Goal: Task Accomplishment & Management: Manage account settings

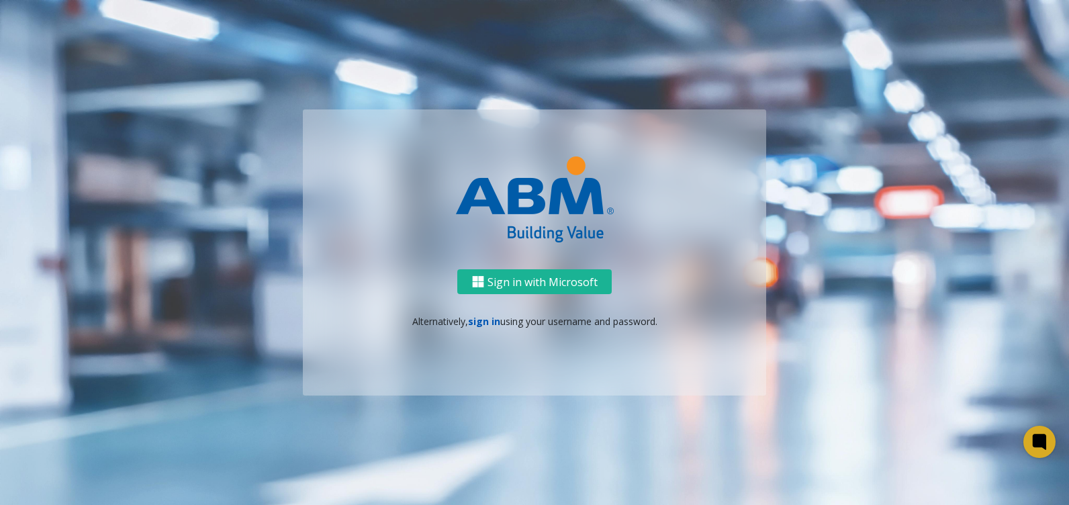
click at [485, 322] on link "sign in" at bounding box center [484, 321] width 32 height 13
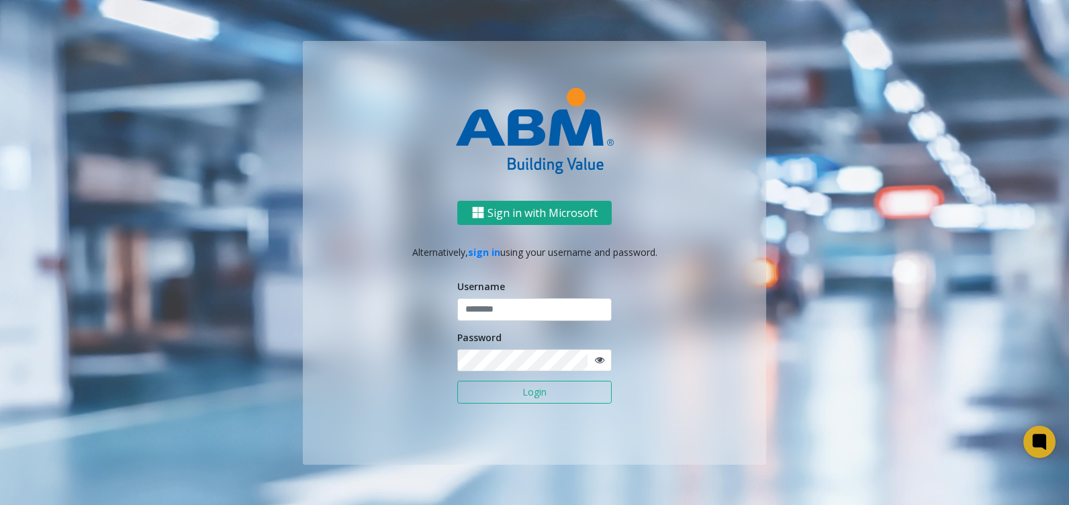
click at [530, 215] on button "Sign in with Microsoft" at bounding box center [534, 213] width 154 height 25
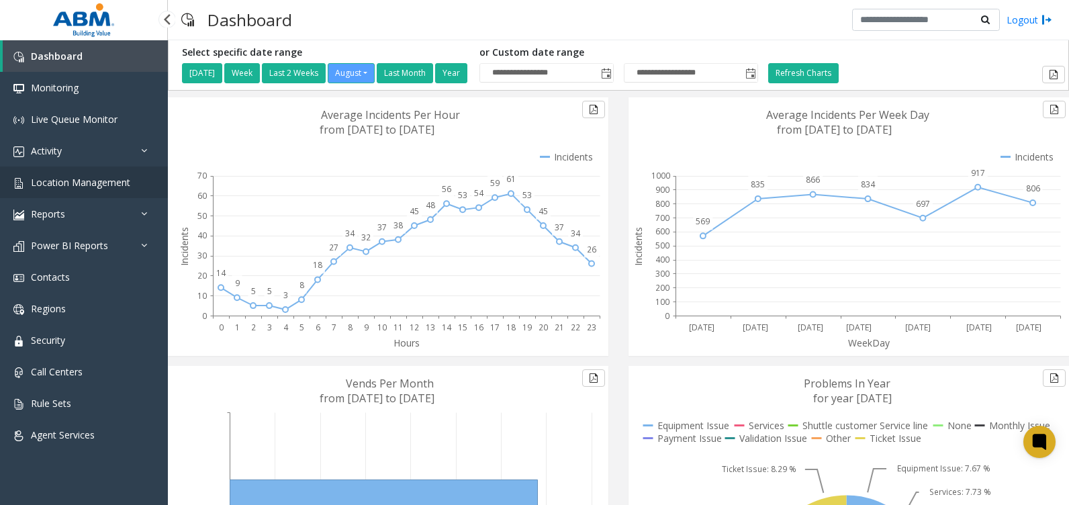
click at [109, 182] on span "Location Management" at bounding box center [80, 182] width 99 height 13
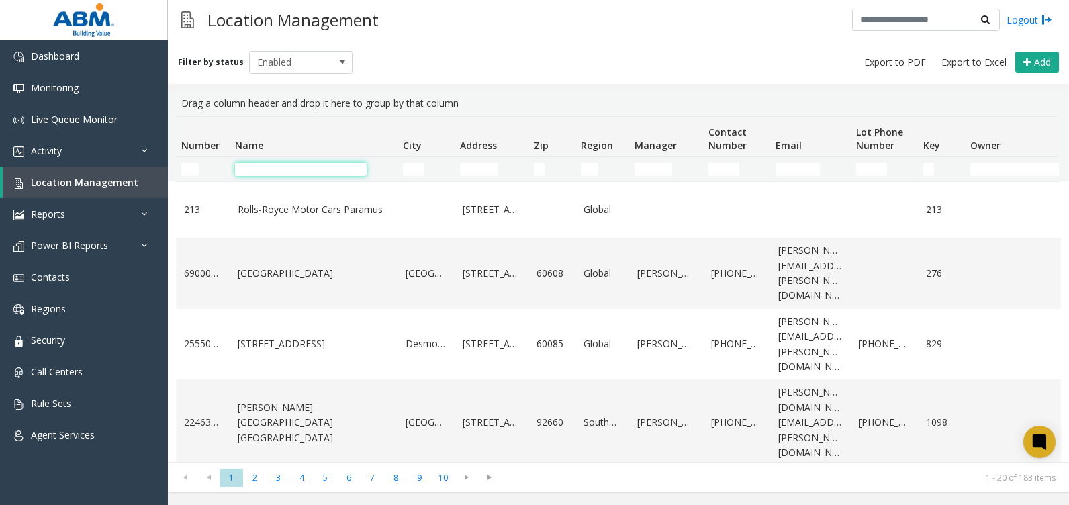
click at [301, 164] on input "Name Filter" at bounding box center [301, 168] width 132 height 13
type input "*****"
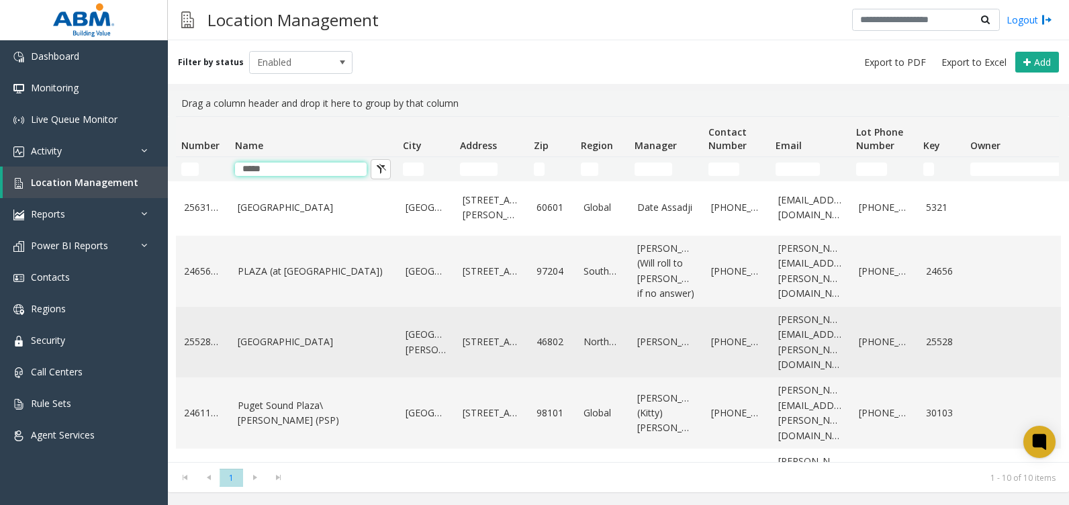
scroll to position [134, 0]
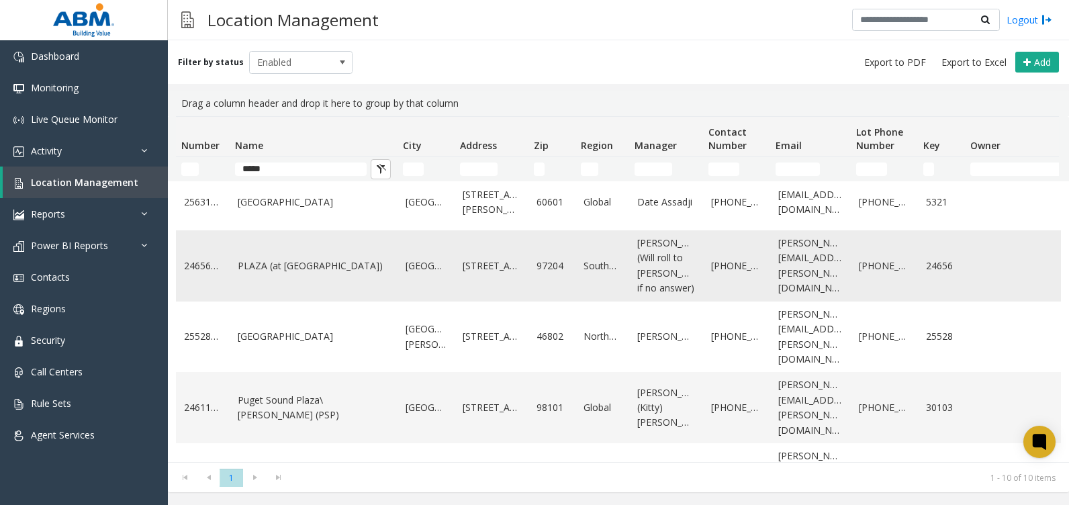
click at [346, 275] on td "PLAZA (at SW 5th & SW Pine)" at bounding box center [314, 265] width 168 height 71
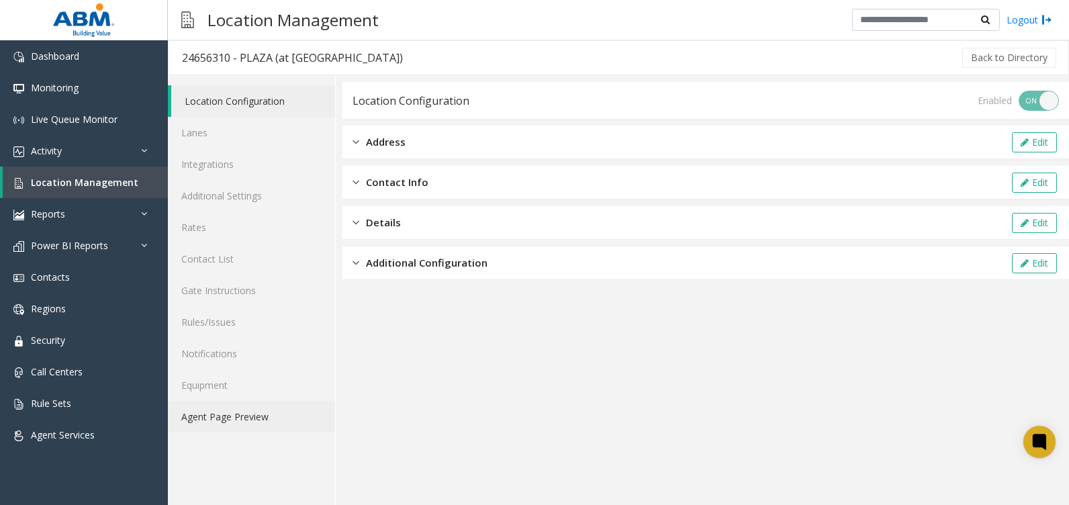
click at [254, 424] on link "Agent Page Preview" at bounding box center [251, 417] width 167 height 32
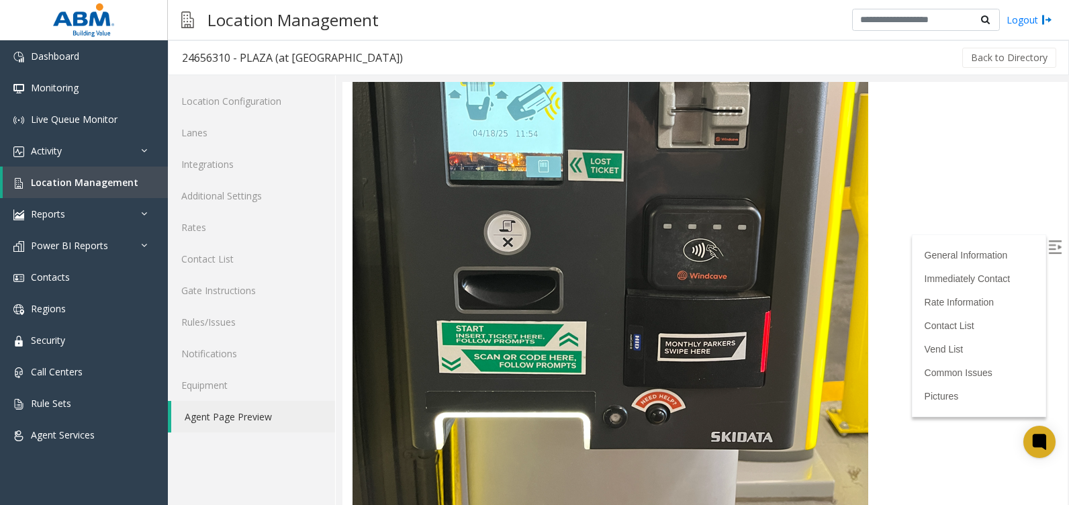
scroll to position [3690, 0]
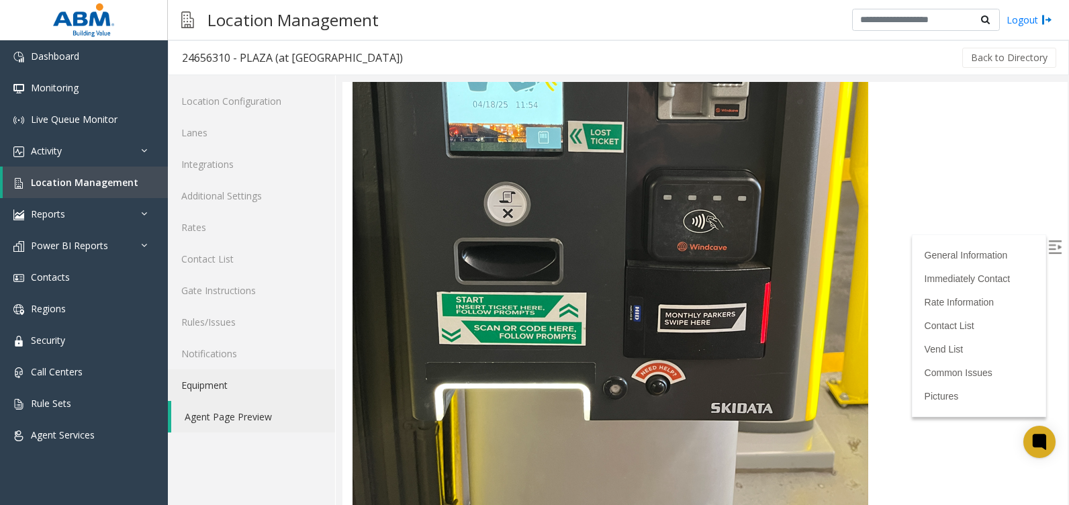
click at [219, 383] on link "Equipment" at bounding box center [251, 385] width 167 height 32
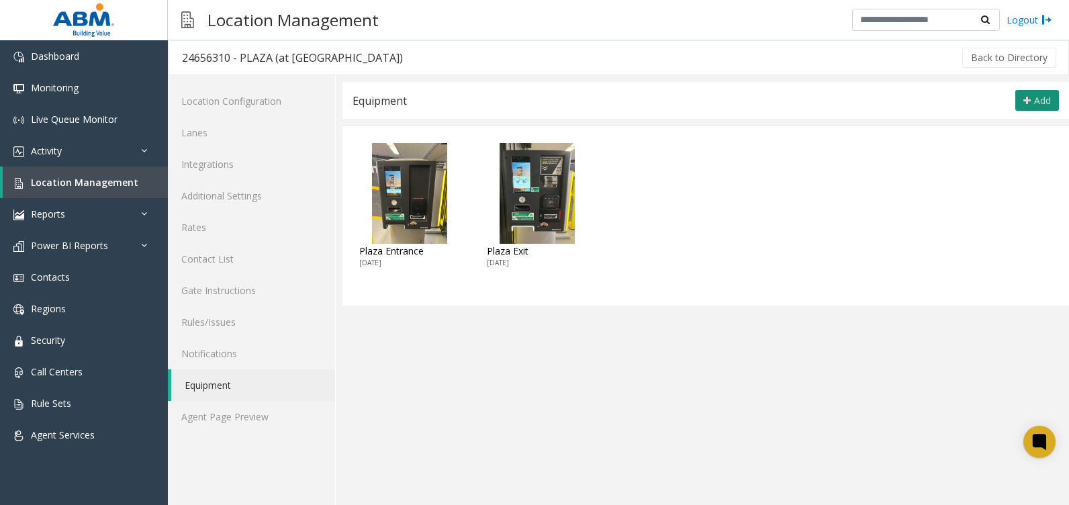
click at [1046, 100] on span "Add" at bounding box center [1042, 100] width 17 height 13
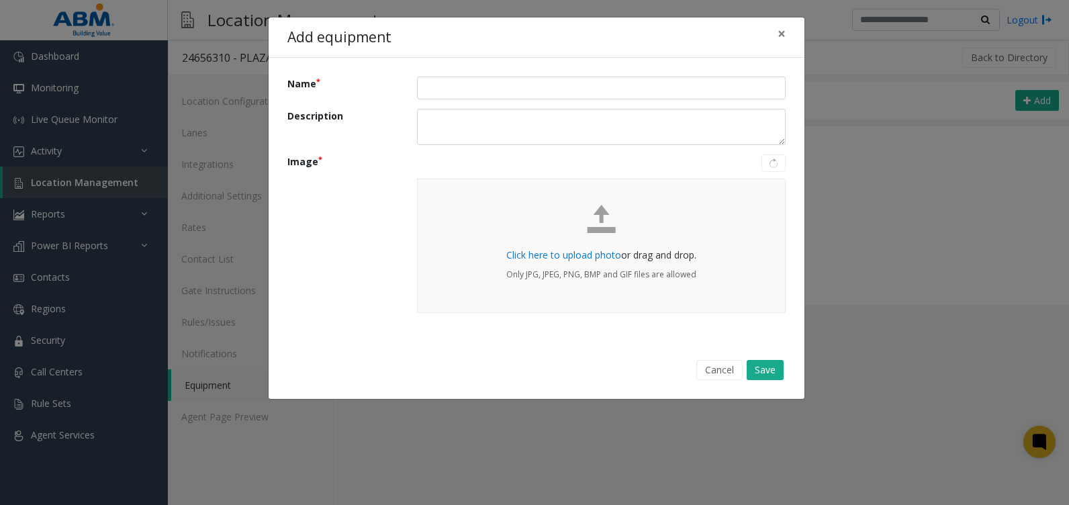
click at [579, 255] on span "Click here to upload photo" at bounding box center [563, 254] width 115 height 13
click at [707, 372] on button "Cancel" at bounding box center [719, 370] width 46 height 20
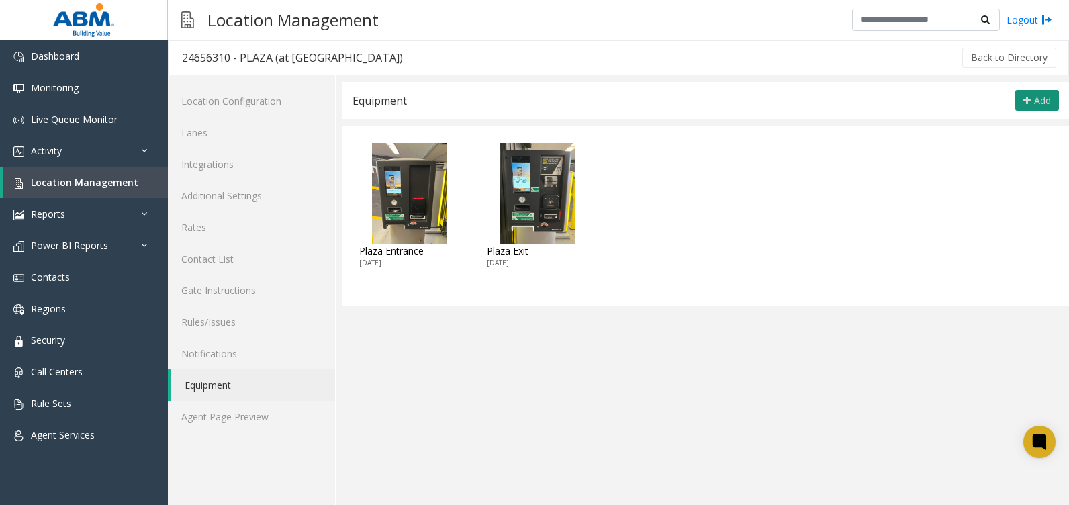
click at [1029, 102] on icon at bounding box center [1026, 100] width 7 height 11
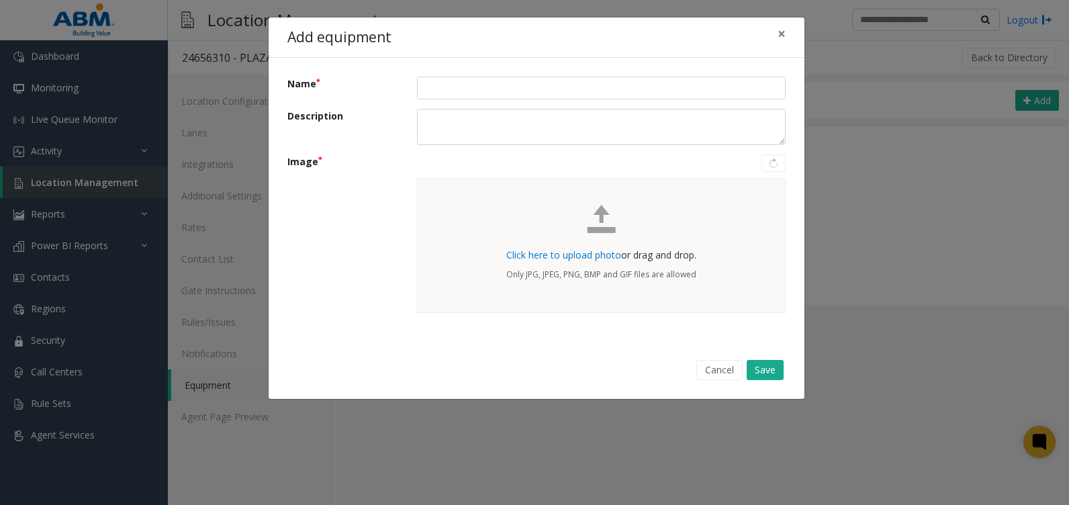
click at [570, 255] on span "Click here to upload photo" at bounding box center [563, 254] width 115 height 13
click at [575, 254] on span "Click here to upload photo" at bounding box center [563, 254] width 115 height 13
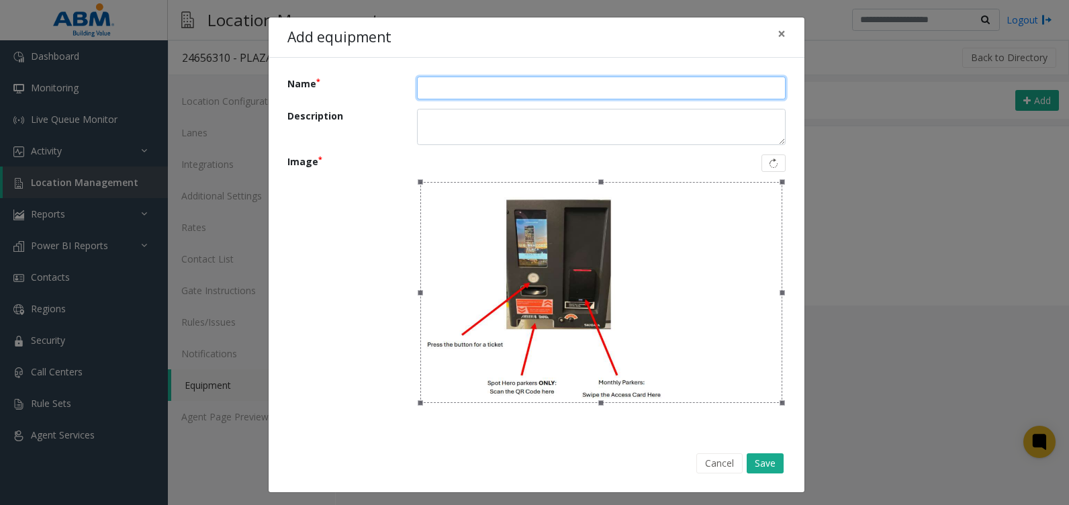
click at [438, 86] on input "Name" at bounding box center [601, 88] width 369 height 23
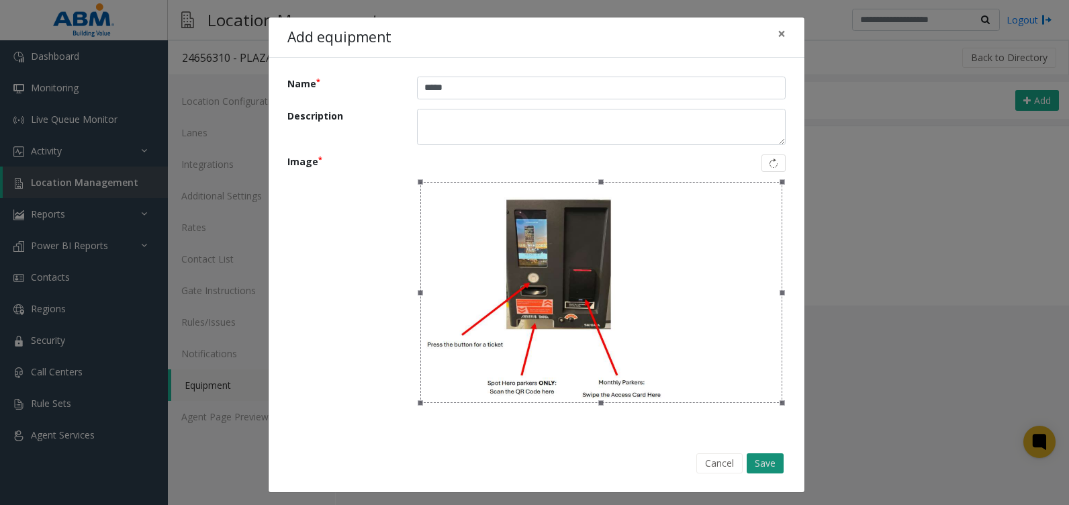
click at [757, 465] on button "Save" at bounding box center [765, 463] width 37 height 20
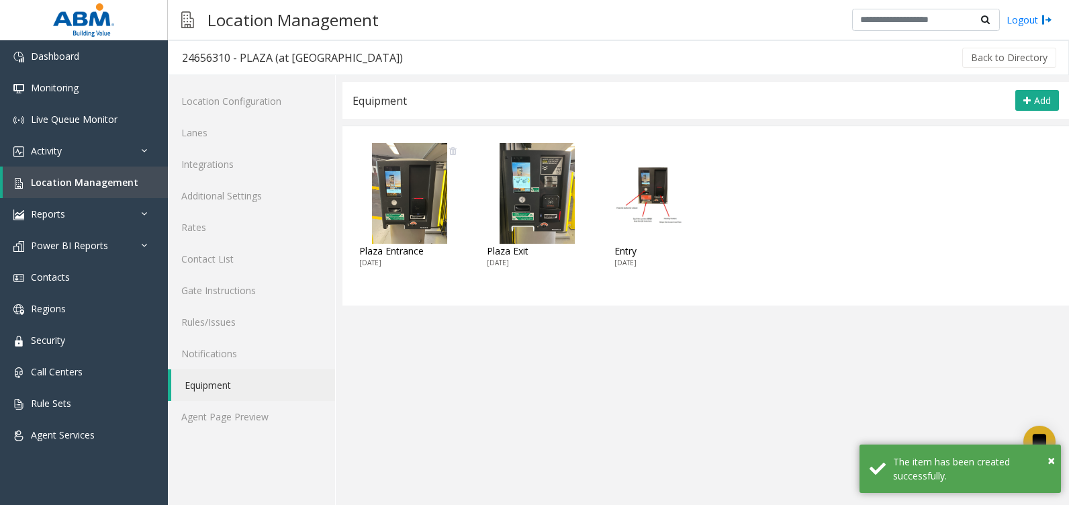
click at [388, 202] on img at bounding box center [409, 193] width 101 height 101
type input "**********"
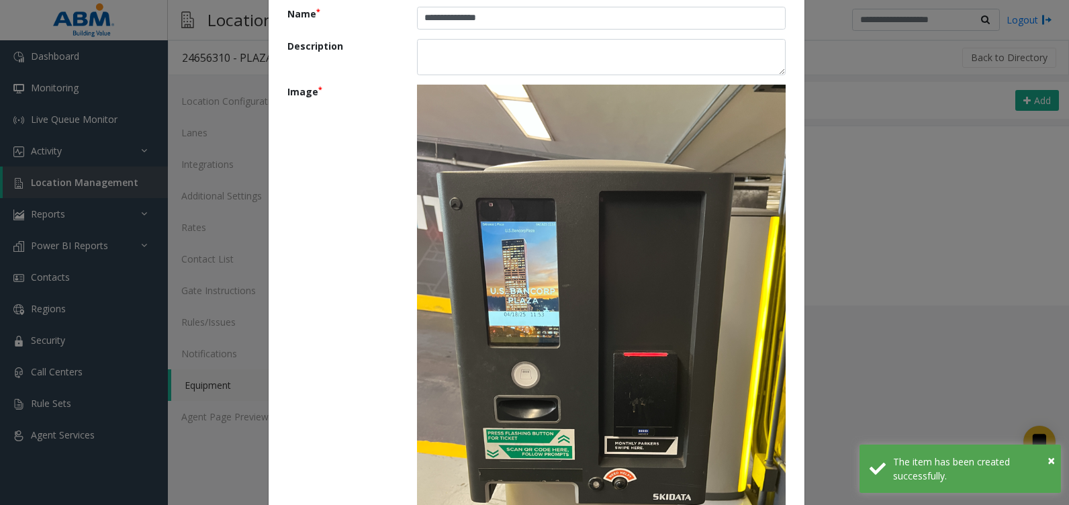
scroll to position [243, 0]
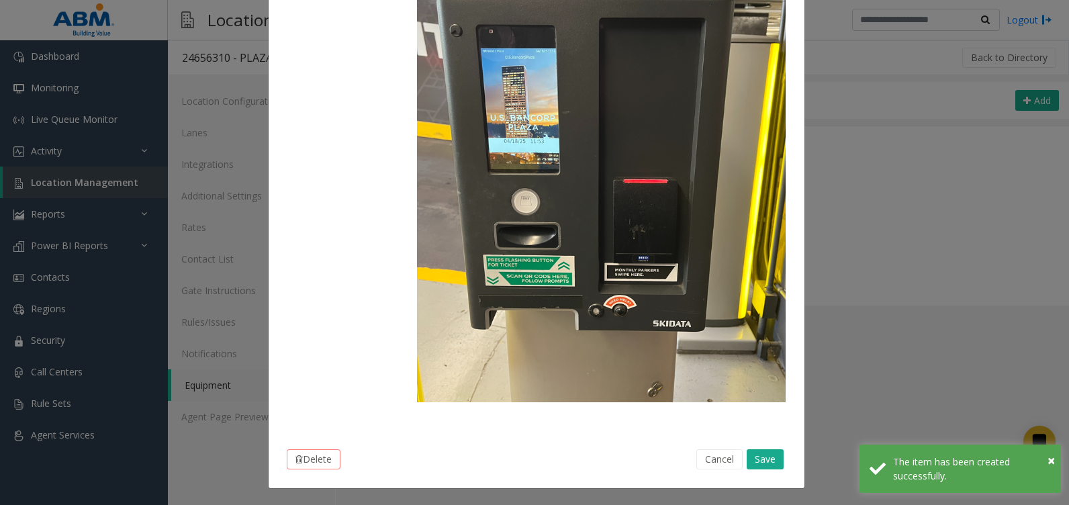
click at [299, 457] on button "Delete" at bounding box center [314, 459] width 54 height 20
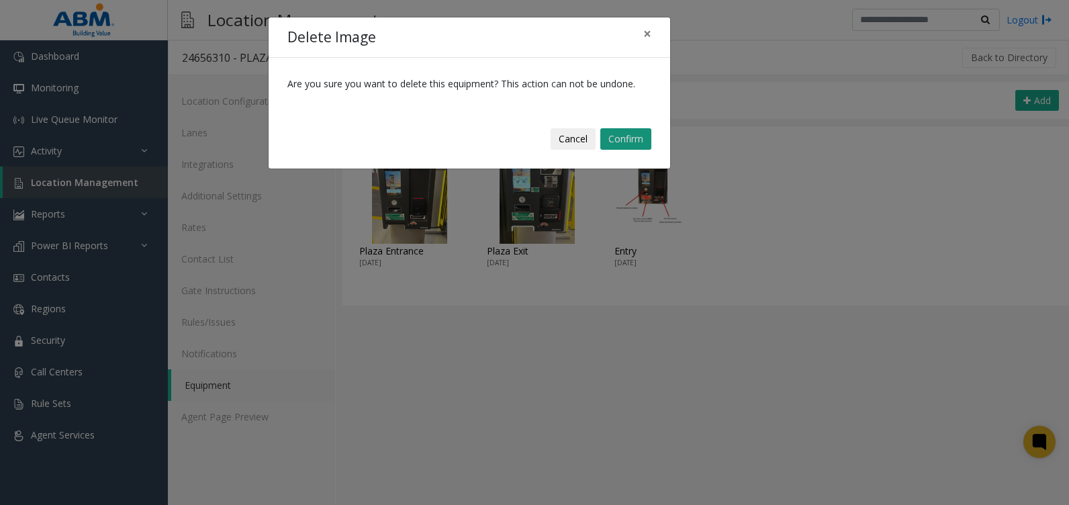
click at [617, 138] on button "Confirm" at bounding box center [625, 138] width 51 height 21
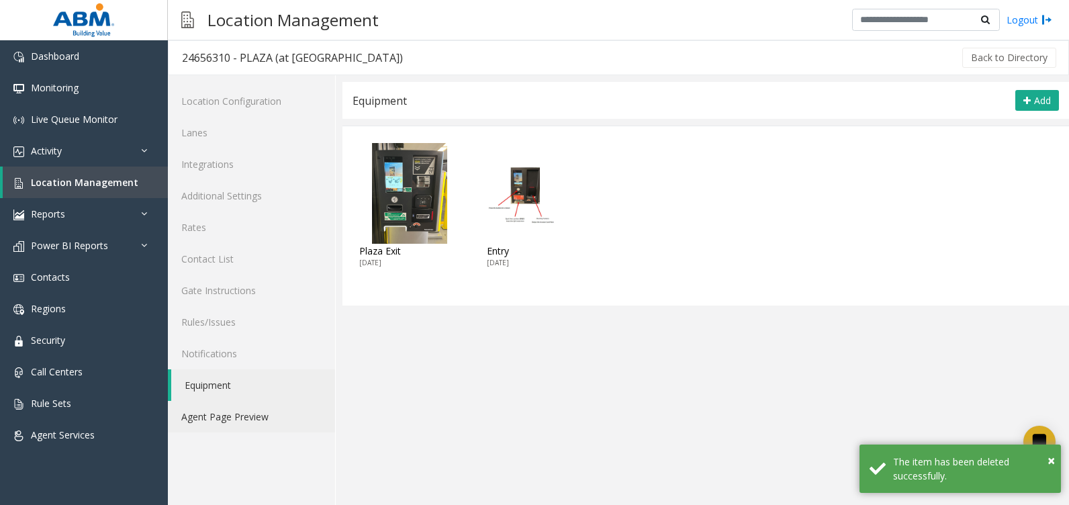
click at [218, 416] on link "Agent Page Preview" at bounding box center [251, 417] width 167 height 32
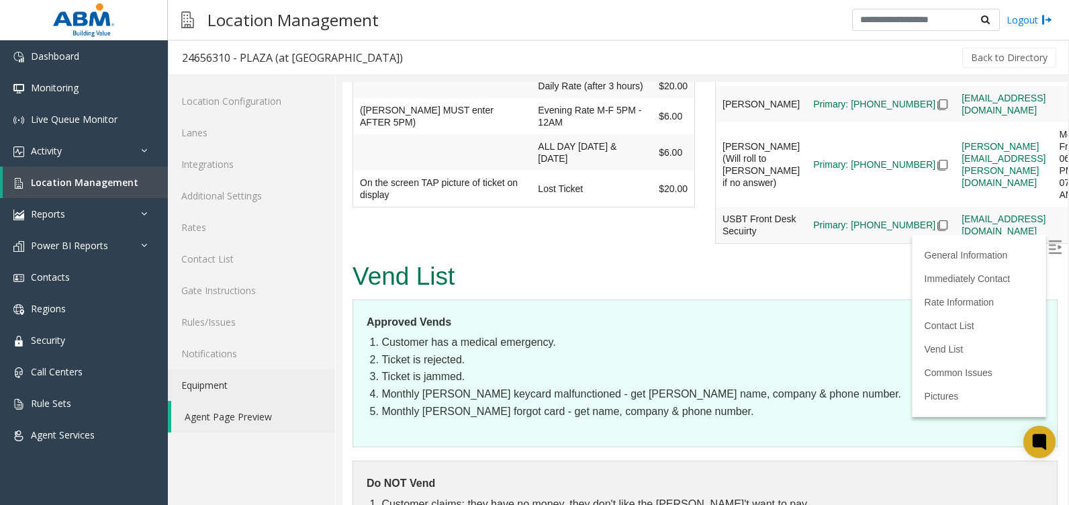
scroll to position [2043, 0]
click at [187, 383] on link "Equipment" at bounding box center [251, 385] width 167 height 32
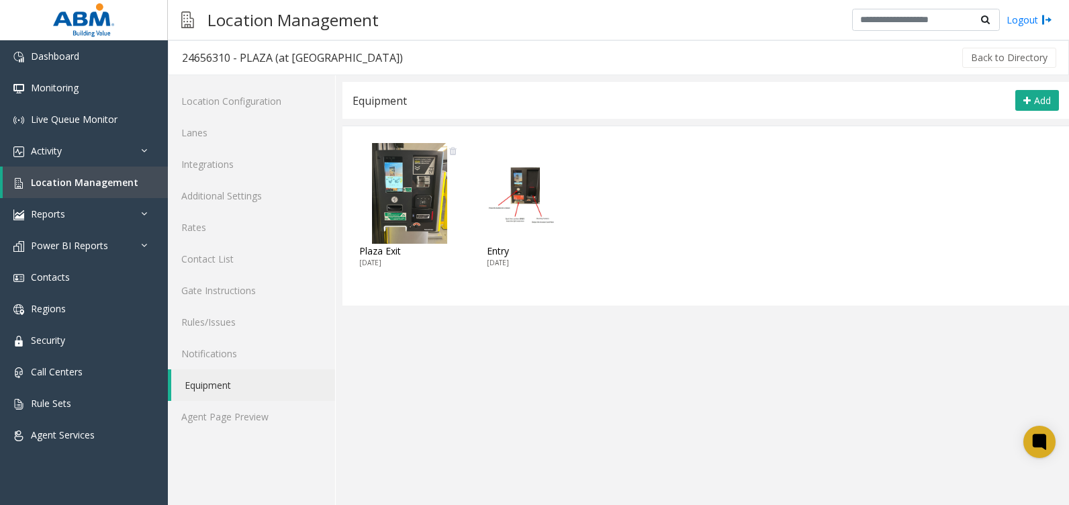
click at [450, 150] on icon at bounding box center [452, 150] width 7 height 9
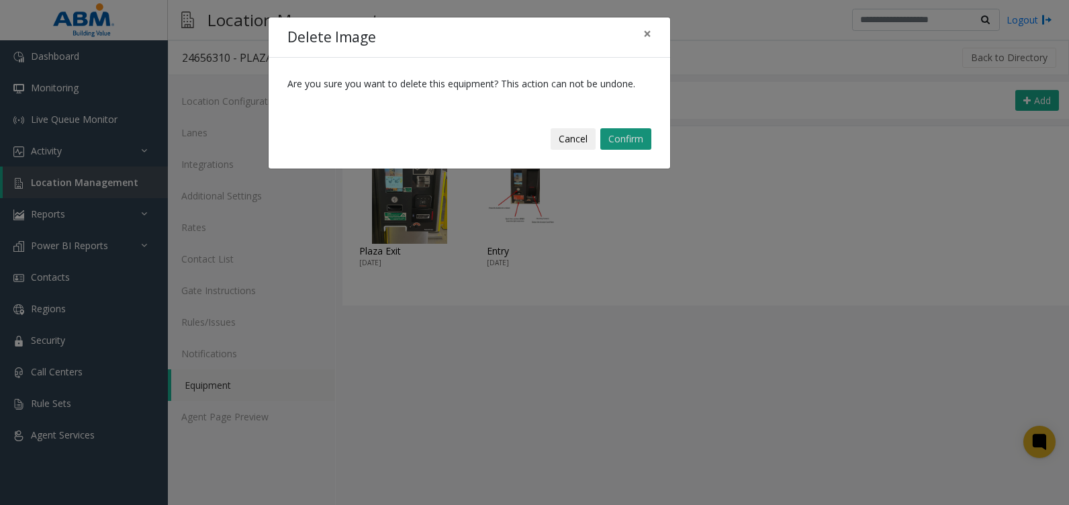
click at [630, 140] on button "Confirm" at bounding box center [625, 138] width 51 height 21
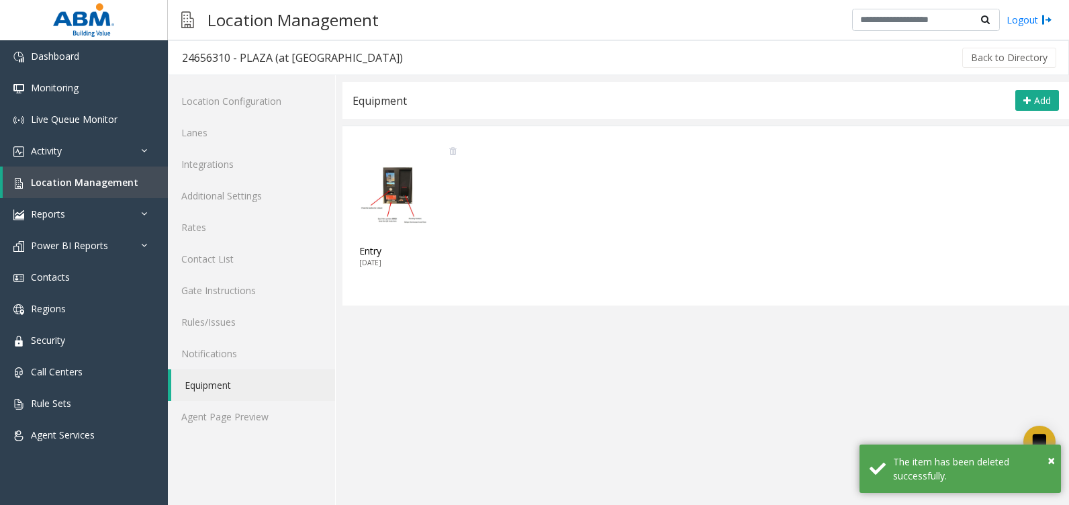
click at [395, 179] on img at bounding box center [409, 193] width 101 height 101
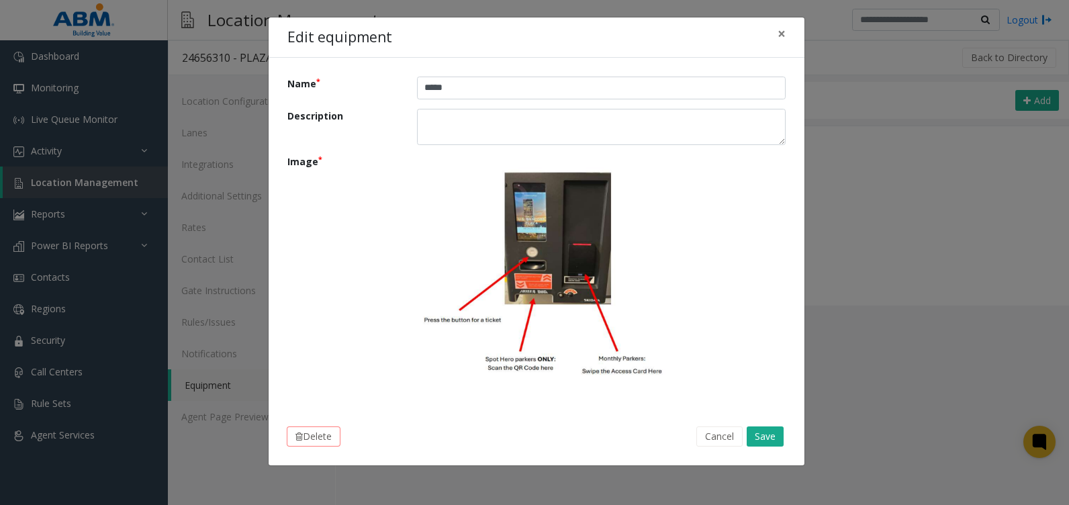
click at [873, 328] on div "Edit equipment × Name ***** Description Image Delete Cancel Save" at bounding box center [534, 252] width 1069 height 505
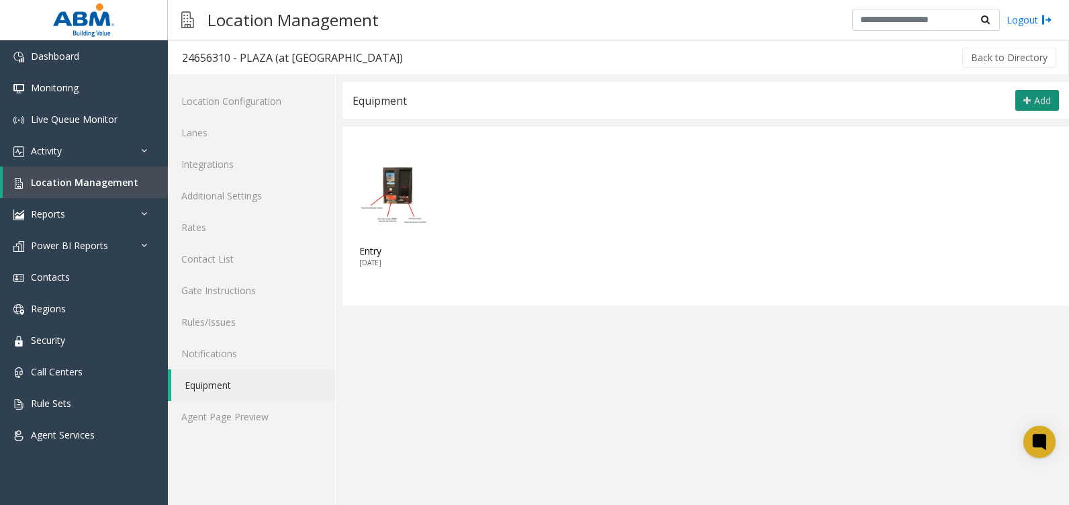
click at [1041, 103] on span "Add" at bounding box center [1042, 100] width 17 height 13
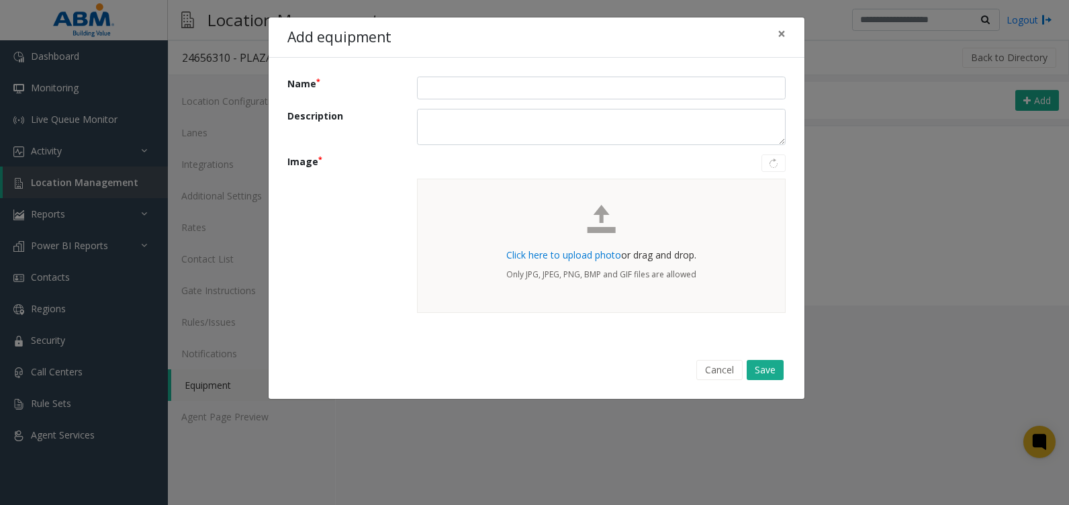
click at [541, 252] on span "Click here to upload photo" at bounding box center [563, 254] width 115 height 13
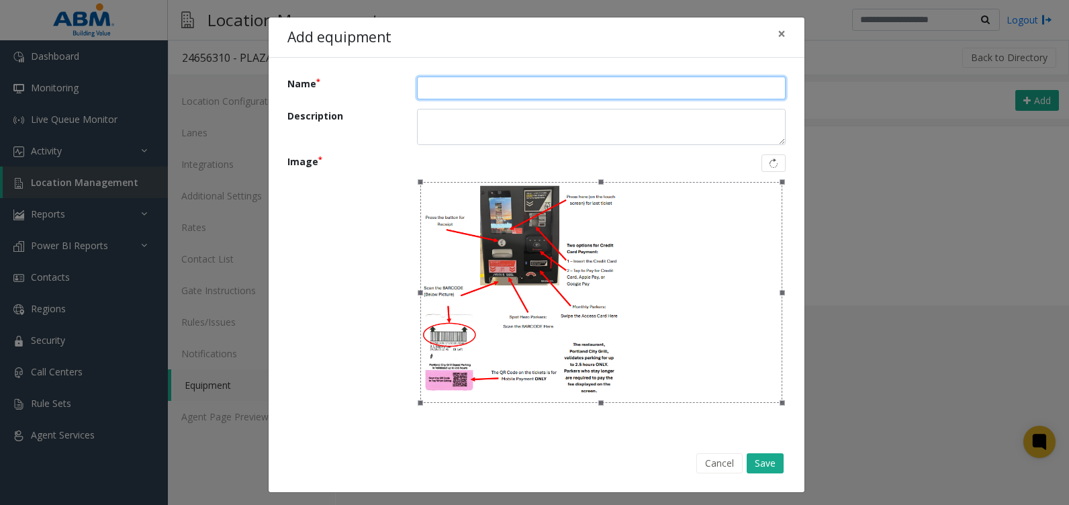
click at [453, 83] on input "Name" at bounding box center [601, 88] width 369 height 23
type input "****"
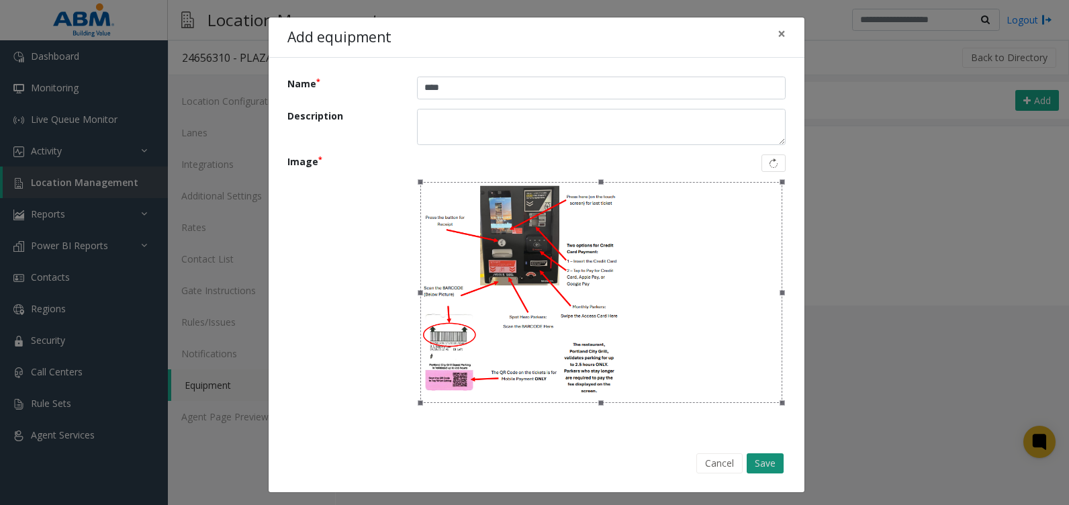
click at [775, 461] on button "Save" at bounding box center [765, 463] width 37 height 20
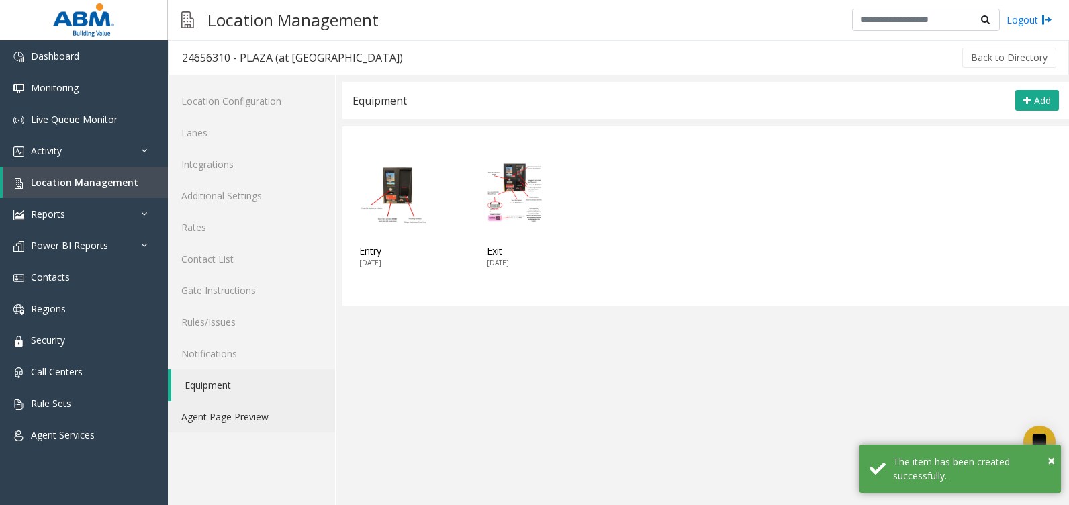
click at [207, 413] on link "Agent Page Preview" at bounding box center [251, 417] width 167 height 32
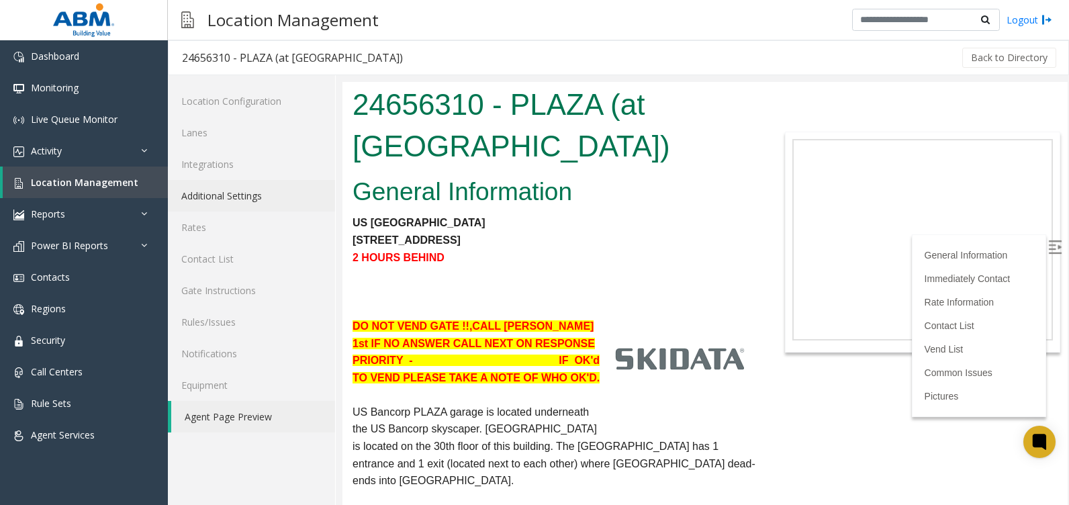
click at [207, 199] on link "Additional Settings" at bounding box center [251, 196] width 167 height 32
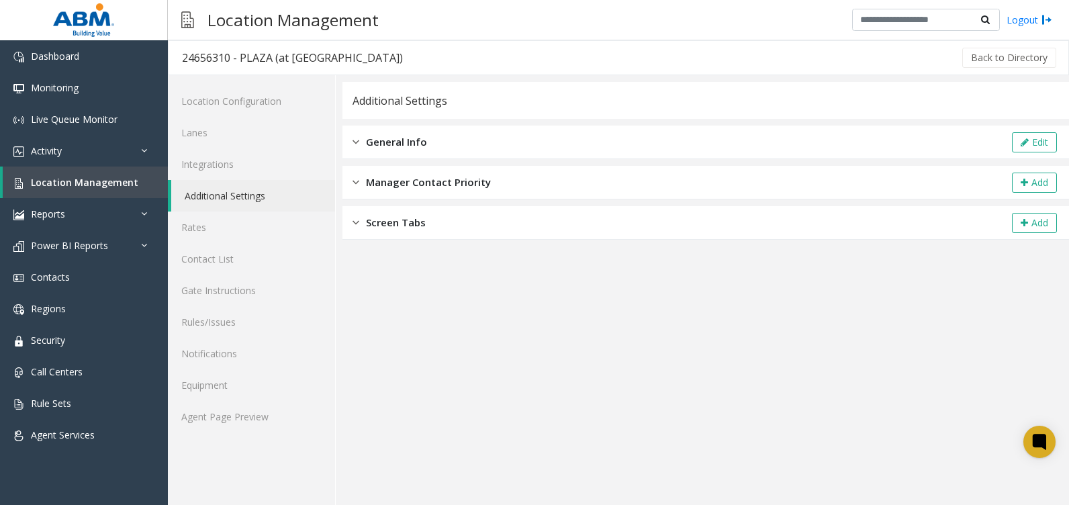
click at [412, 142] on span "General Info" at bounding box center [396, 141] width 61 height 15
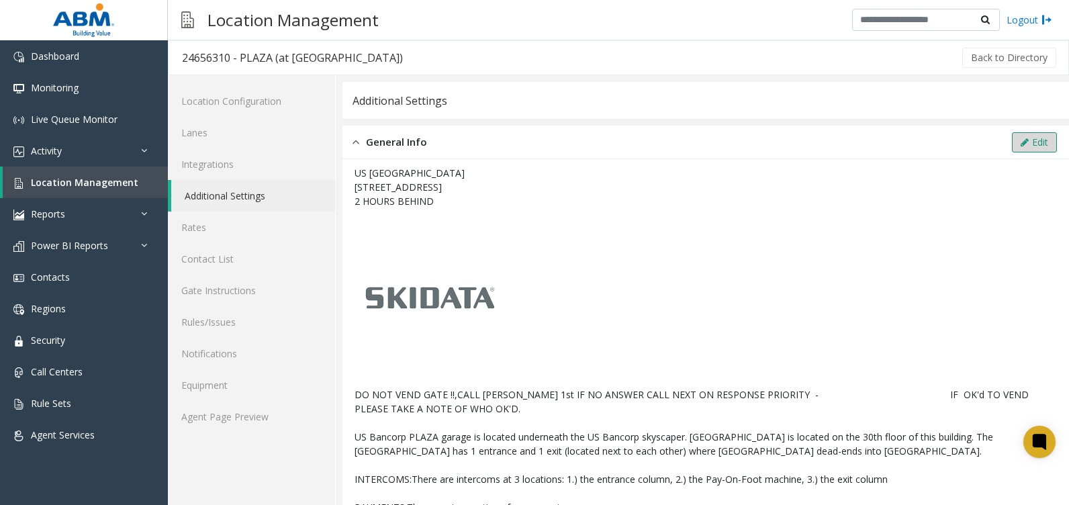
click at [1012, 148] on button "Edit" at bounding box center [1034, 142] width 45 height 20
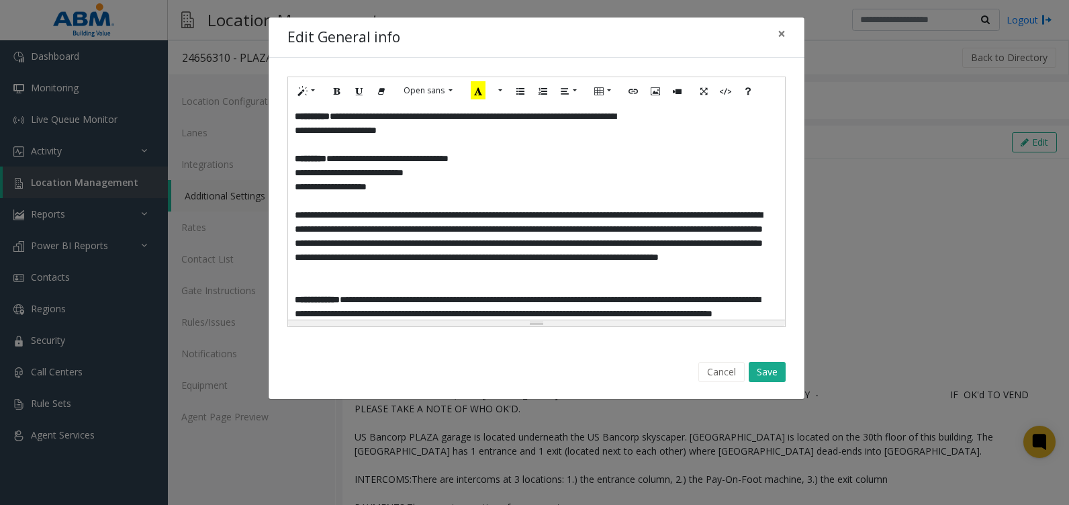
scroll to position [201, 0]
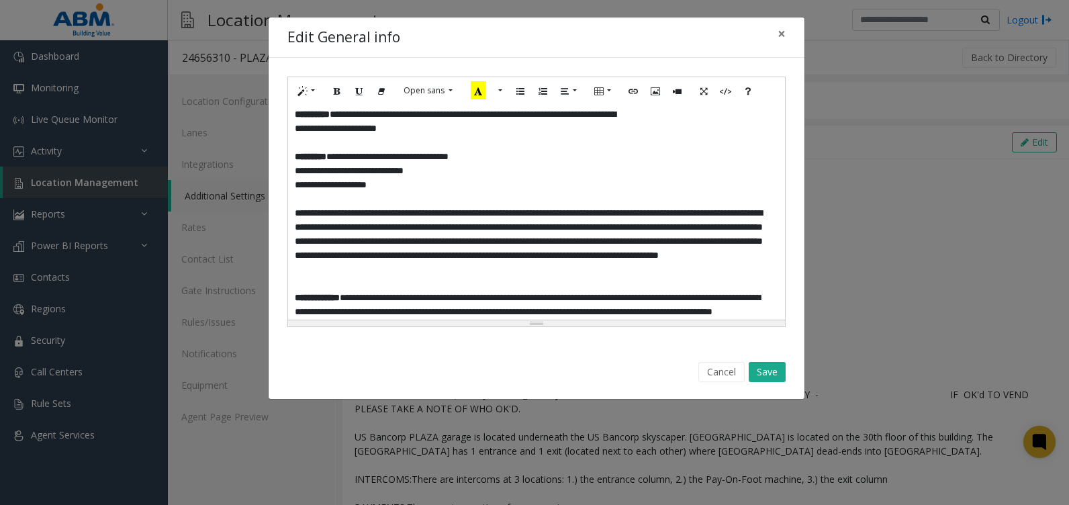
click at [403, 192] on p "**********" at bounding box center [531, 185] width 473 height 14
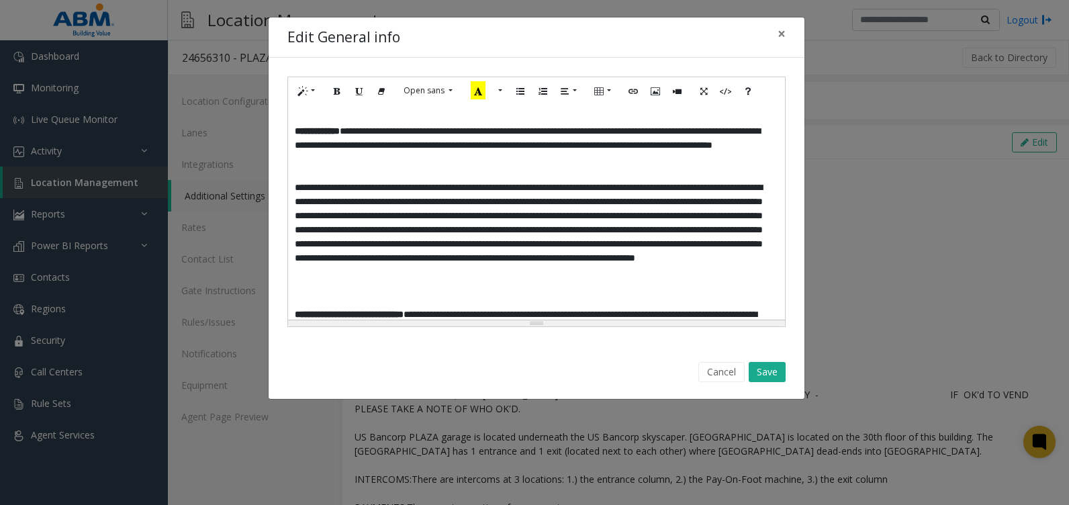
scroll to position [336, 0]
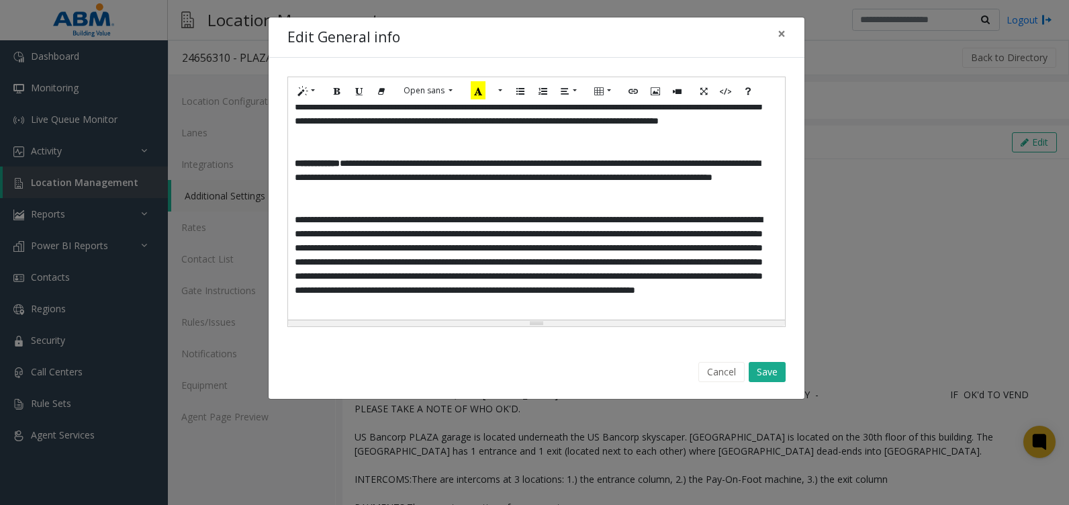
click at [575, 213] on p at bounding box center [536, 206] width 483 height 14
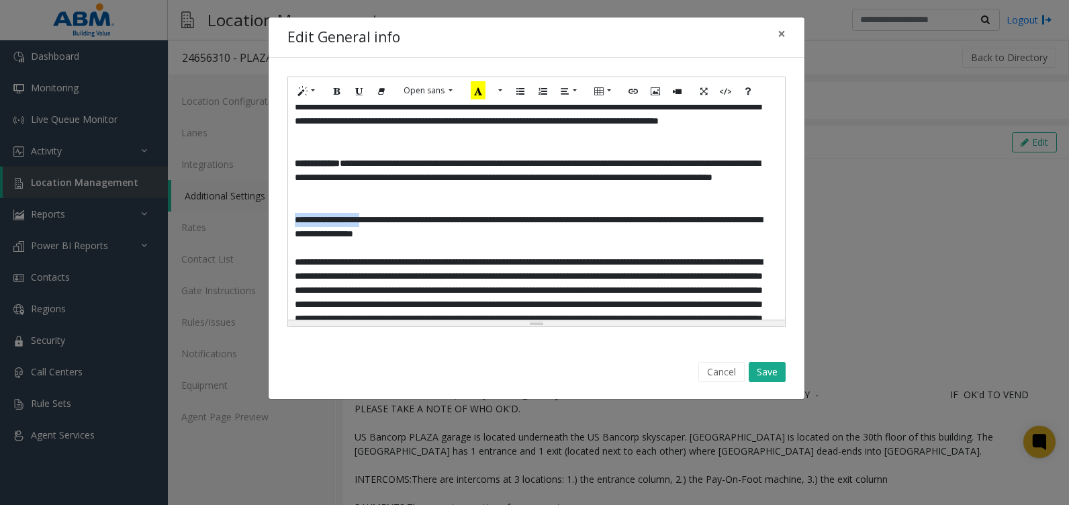
drag, startPoint x: 387, startPoint y: 235, endPoint x: 286, endPoint y: 230, distance: 100.8
click at [286, 230] on div "**********" at bounding box center [537, 202] width 536 height 288
click at [337, 87] on icon "Bold (CTRL+B)" at bounding box center [337, 90] width 8 height 11
click at [599, 255] on p at bounding box center [536, 248] width 483 height 14
click at [394, 213] on p at bounding box center [536, 206] width 483 height 14
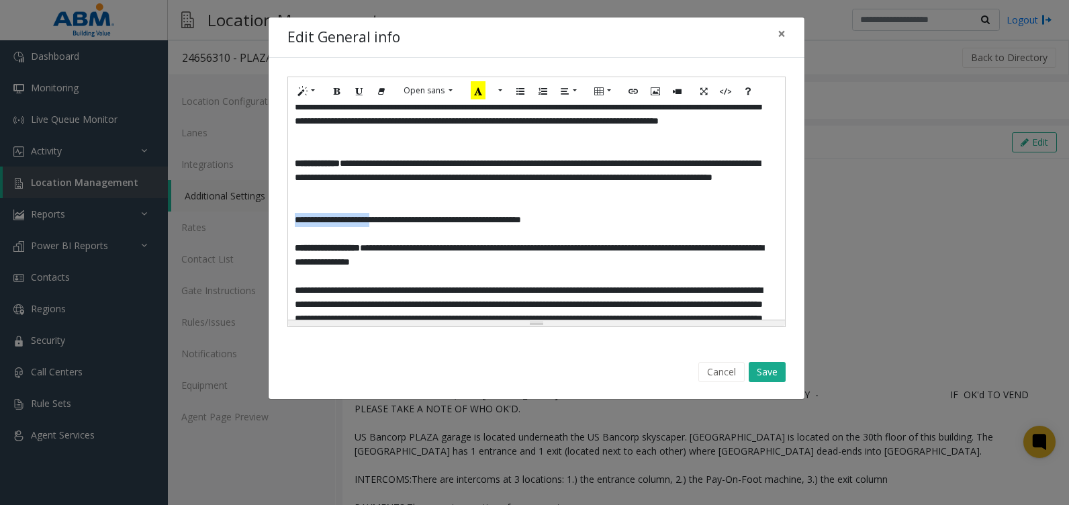
drag, startPoint x: 295, startPoint y: 236, endPoint x: 410, endPoint y: 235, distance: 115.5
click at [410, 227] on p "**********" at bounding box center [531, 220] width 473 height 14
click at [340, 92] on icon "Bold (CTRL+B)" at bounding box center [337, 90] width 8 height 11
click at [684, 283] on p at bounding box center [536, 276] width 483 height 14
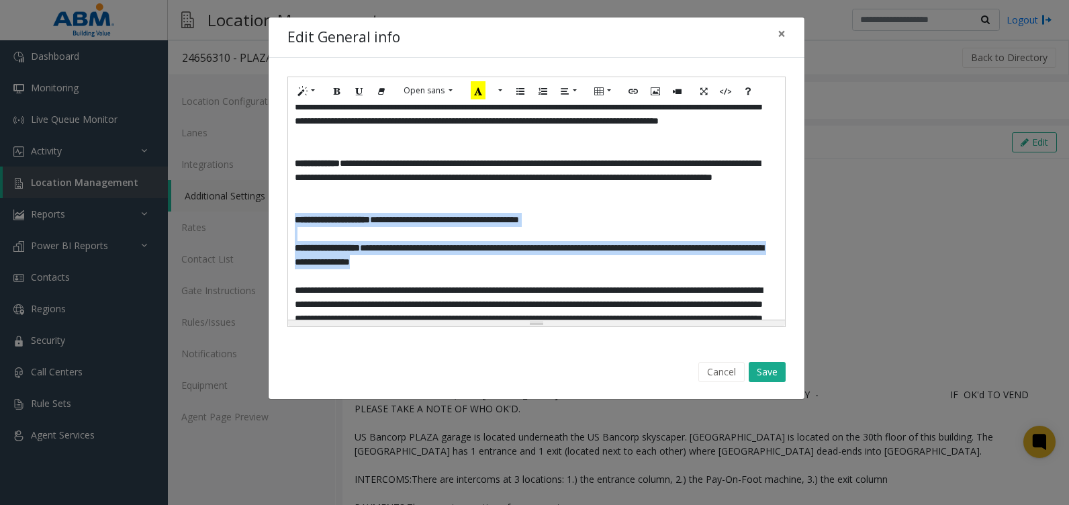
drag, startPoint x: 539, startPoint y: 276, endPoint x: 290, endPoint y: 228, distance: 253.6
click at [290, 228] on div "**********" at bounding box center [536, 212] width 497 height 215
click at [677, 227] on p "**********" at bounding box center [531, 220] width 473 height 14
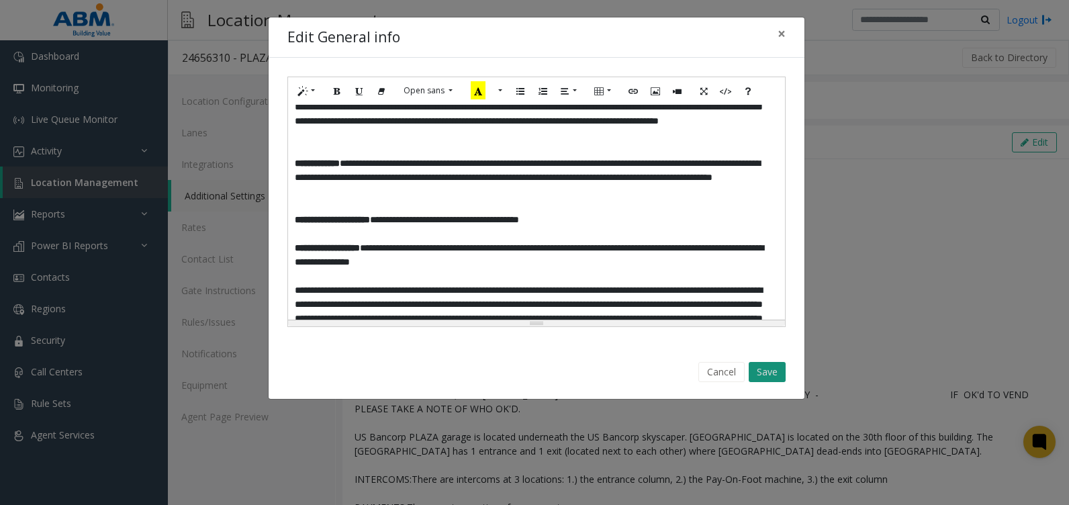
click at [773, 370] on button "Save" at bounding box center [767, 372] width 37 height 20
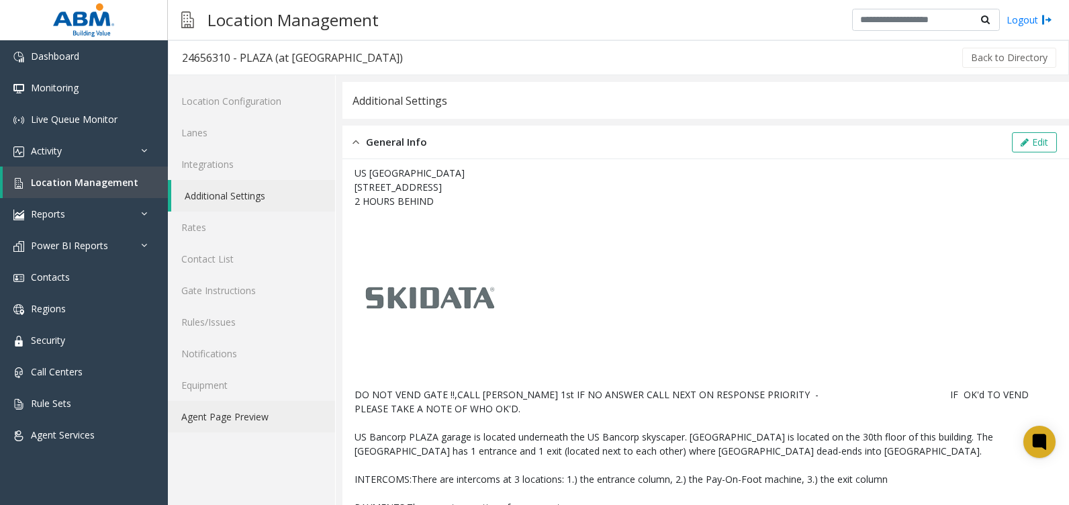
click at [254, 418] on link "Agent Page Preview" at bounding box center [251, 417] width 167 height 32
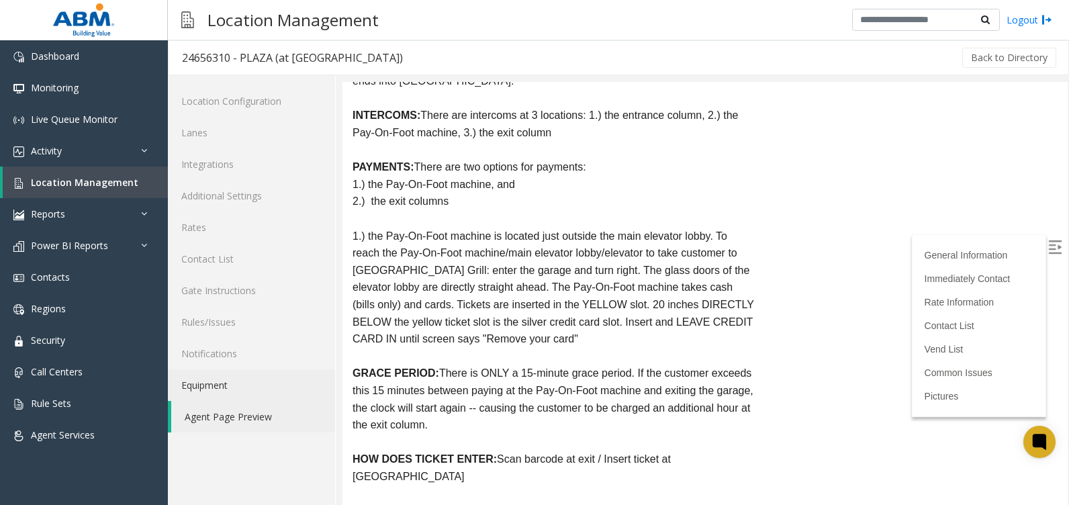
scroll to position [231, 0]
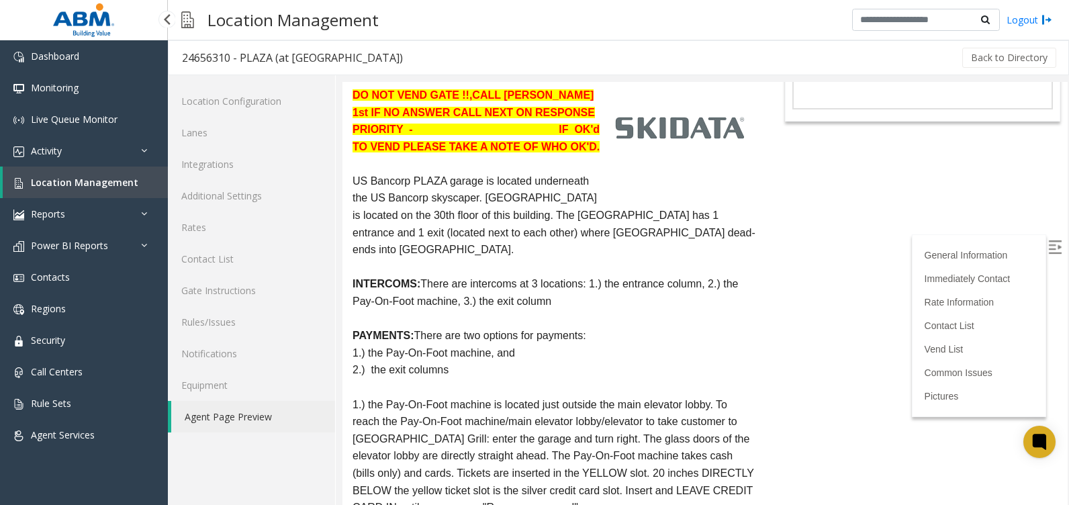
click at [64, 181] on span "Location Management" at bounding box center [84, 182] width 107 height 13
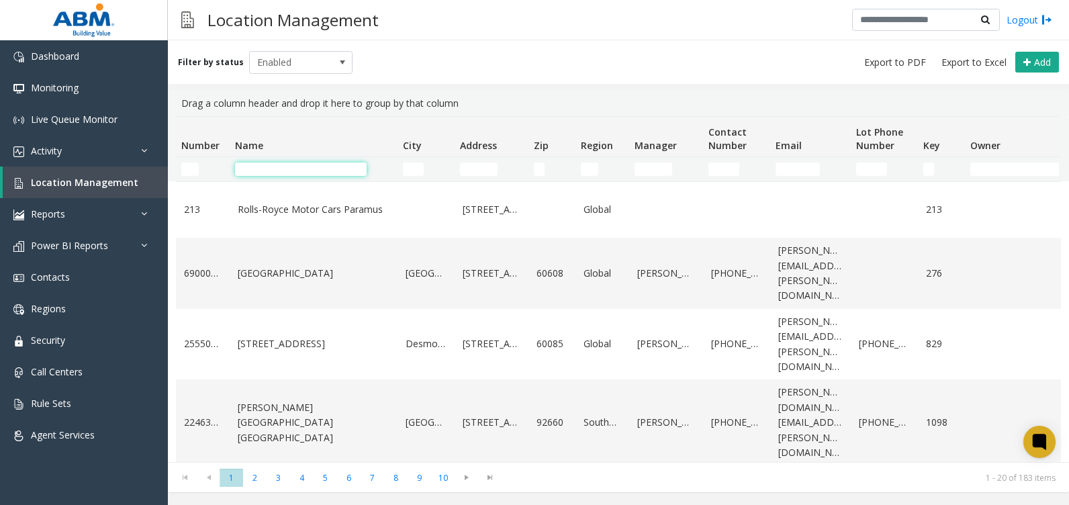
click at [290, 166] on input "Name Filter" at bounding box center [301, 168] width 132 height 13
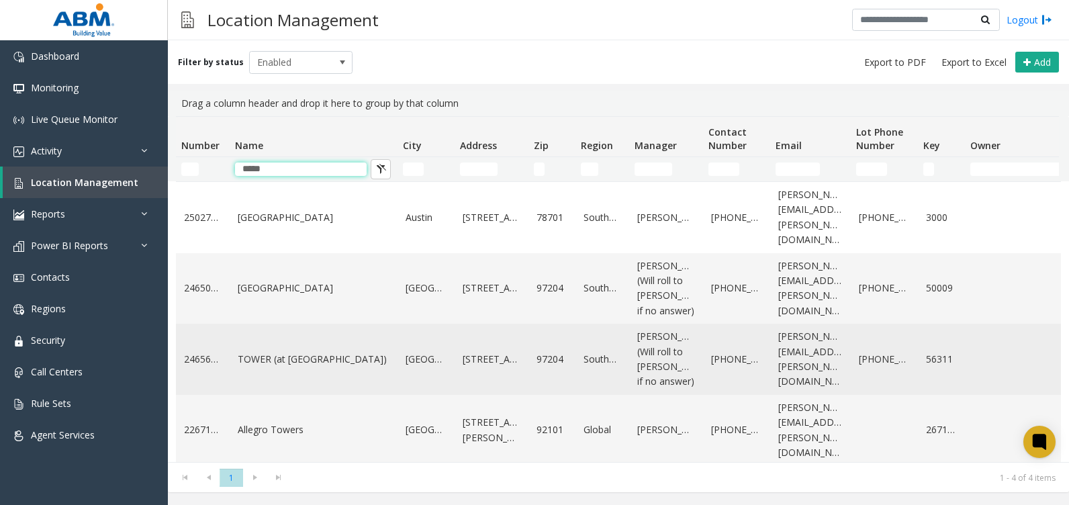
type input "*****"
click at [319, 367] on link "TOWER (at SW 4th & SW Pine)" at bounding box center [314, 359] width 152 height 15
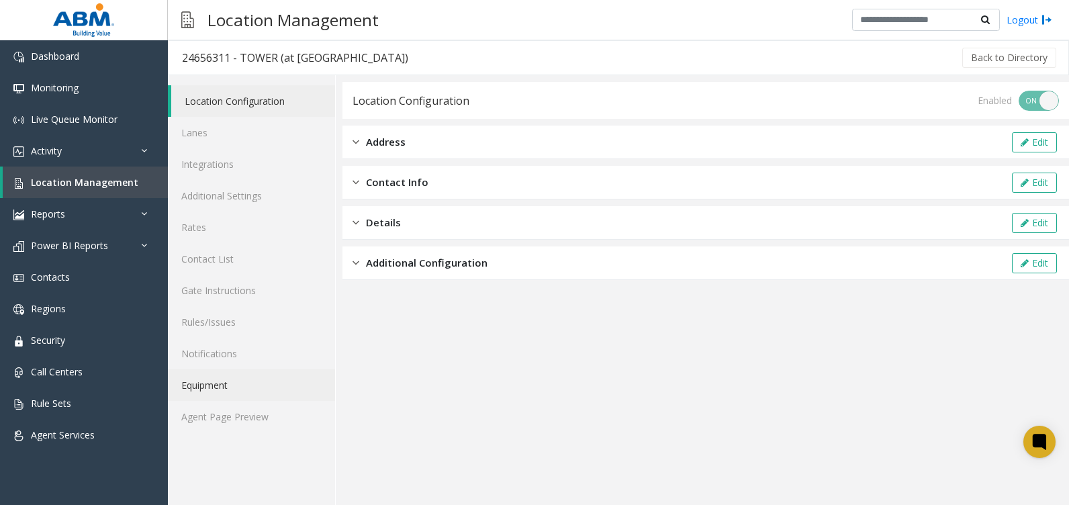
click at [223, 381] on link "Equipment" at bounding box center [251, 385] width 167 height 32
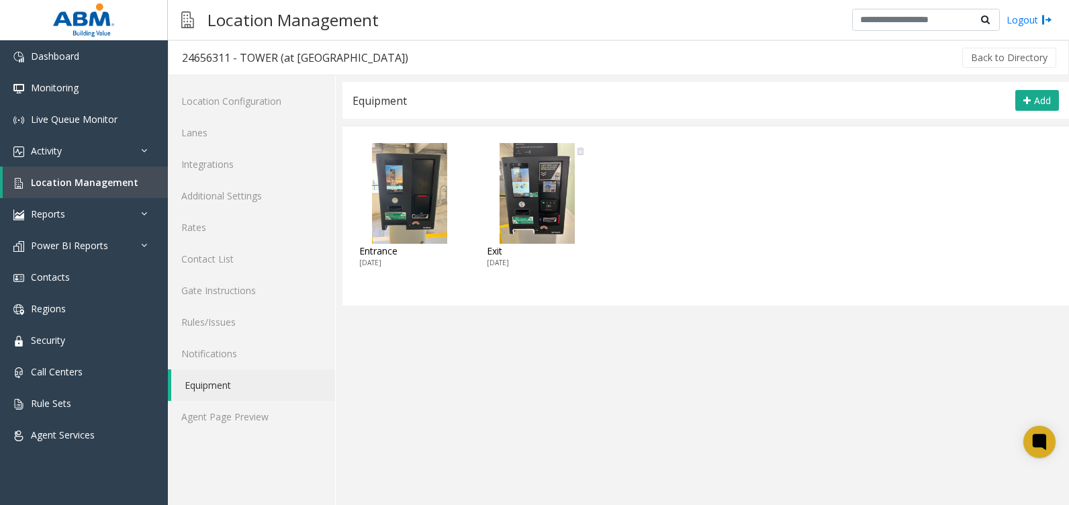
click at [580, 151] on icon at bounding box center [580, 150] width 7 height 9
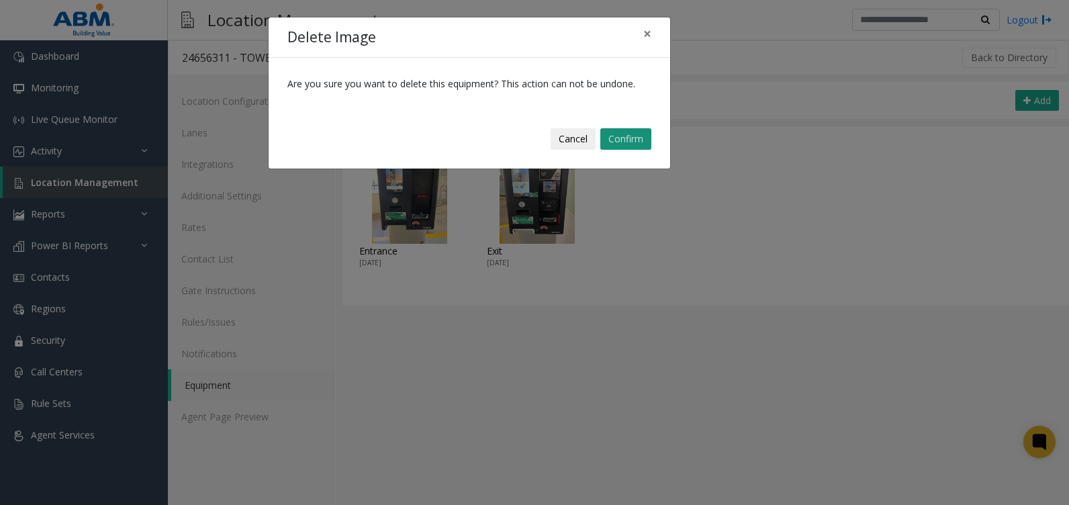
click at [623, 141] on button "Confirm" at bounding box center [625, 138] width 51 height 21
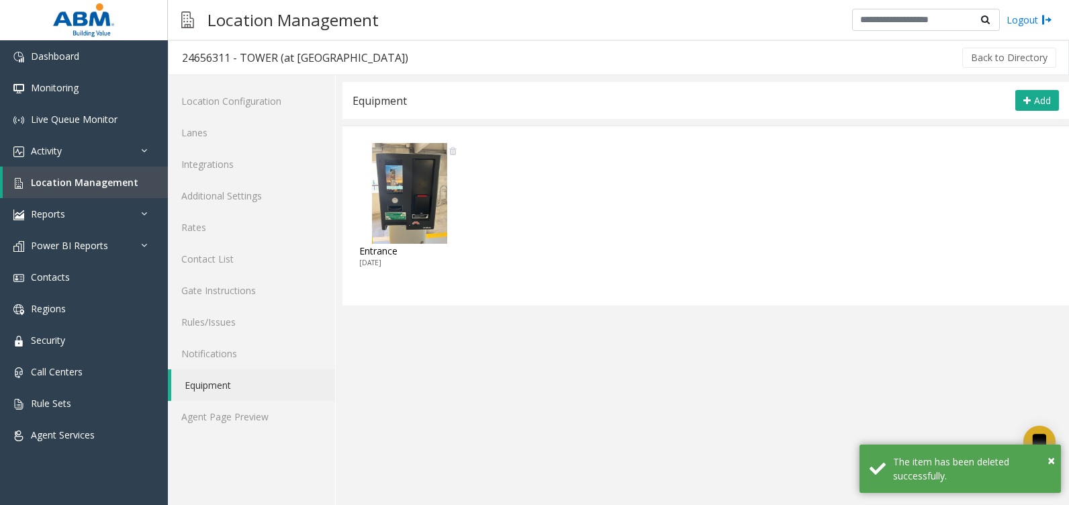
click at [457, 149] on img at bounding box center [409, 193] width 101 height 101
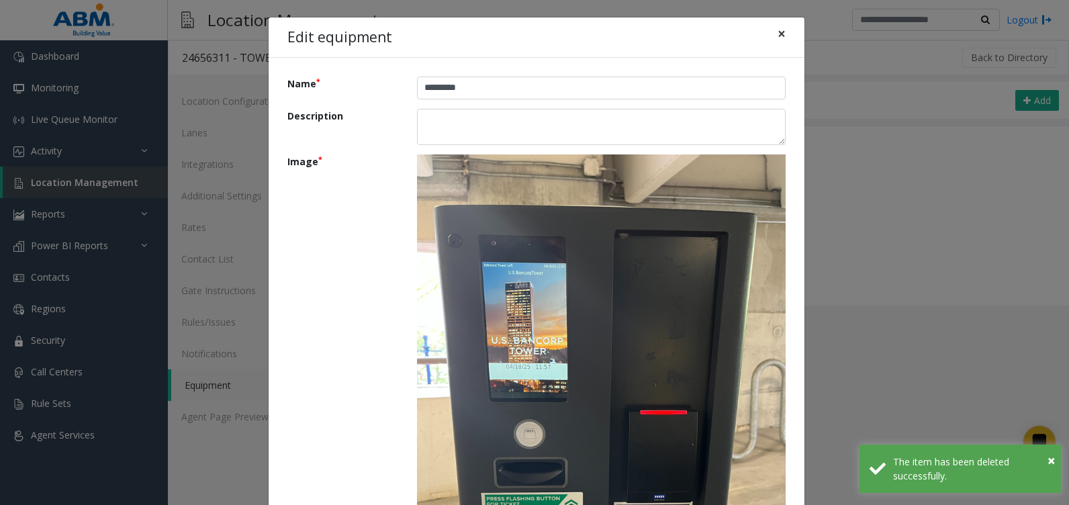
click at [777, 37] on span "×" at bounding box center [781, 33] width 8 height 19
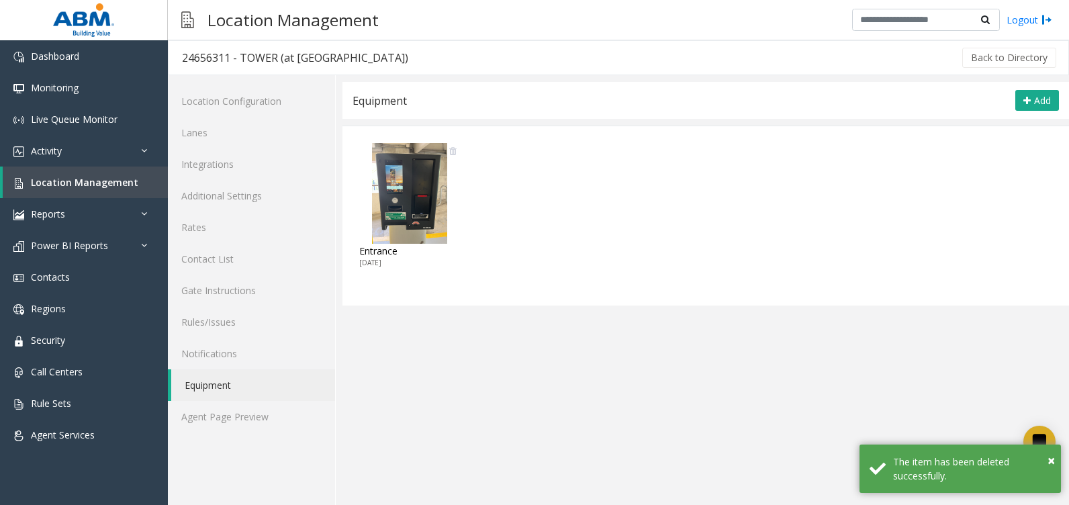
click at [452, 149] on icon at bounding box center [452, 150] width 7 height 9
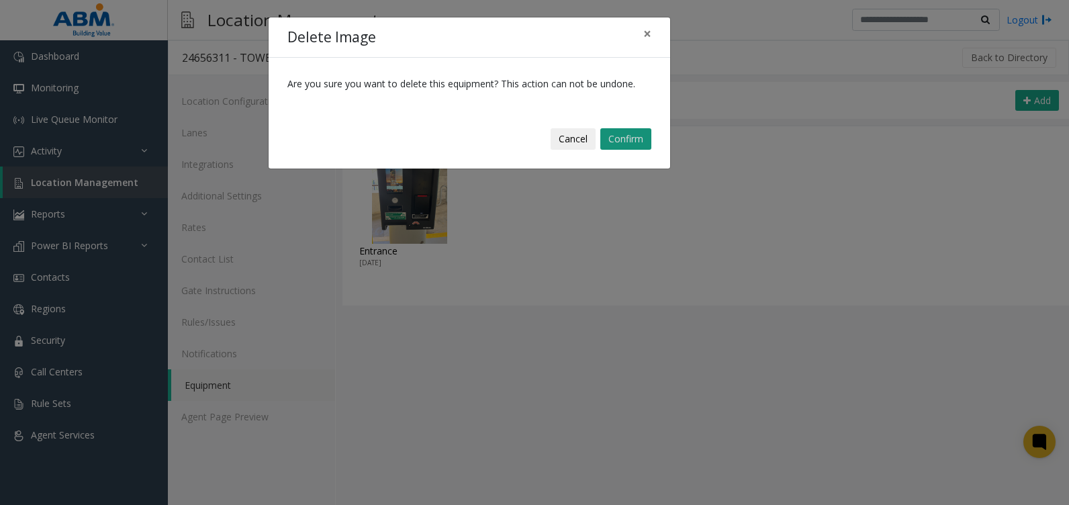
click at [639, 138] on button "Confirm" at bounding box center [625, 138] width 51 height 21
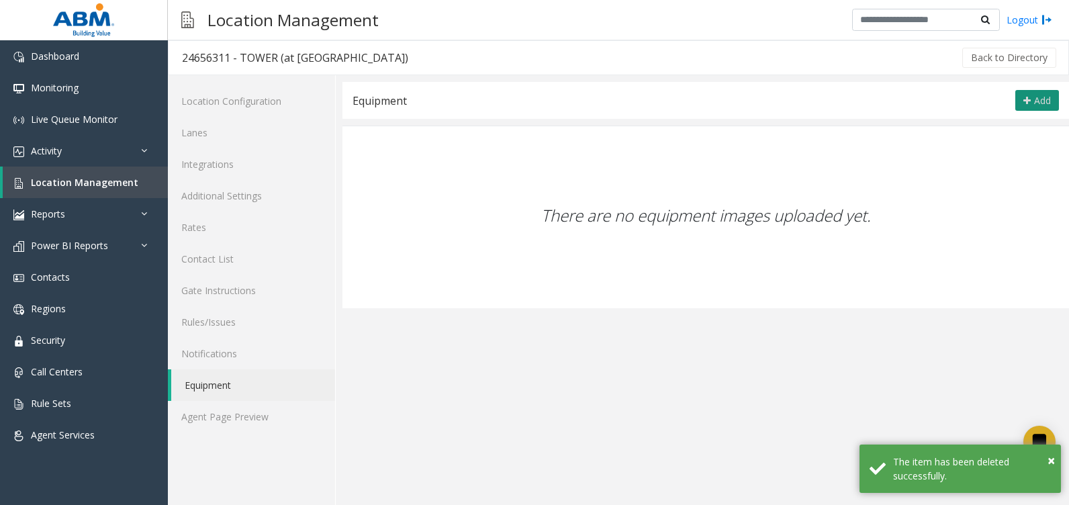
click at [1031, 95] on button "Add" at bounding box center [1037, 100] width 44 height 21
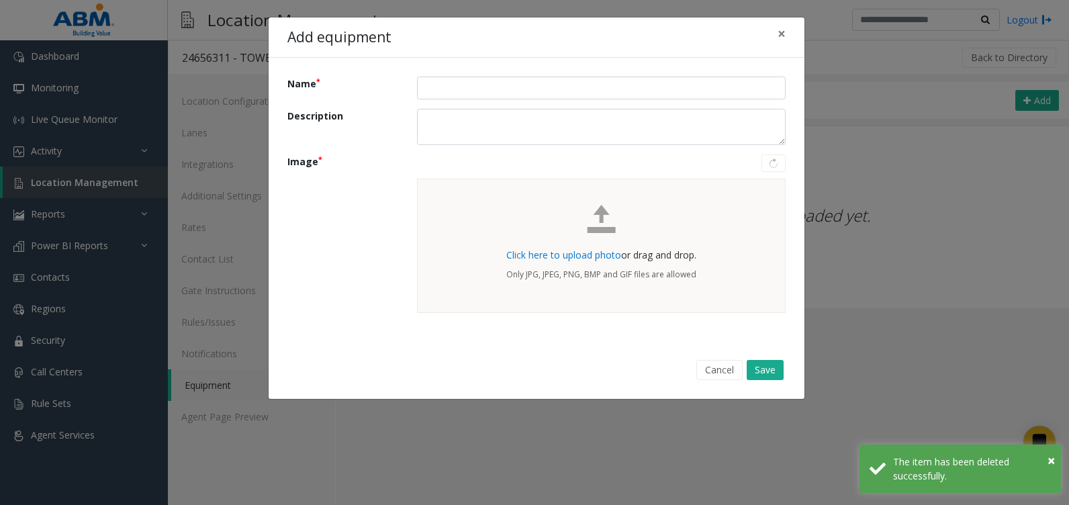
click at [583, 256] on span "Click here to upload photo" at bounding box center [563, 254] width 115 height 13
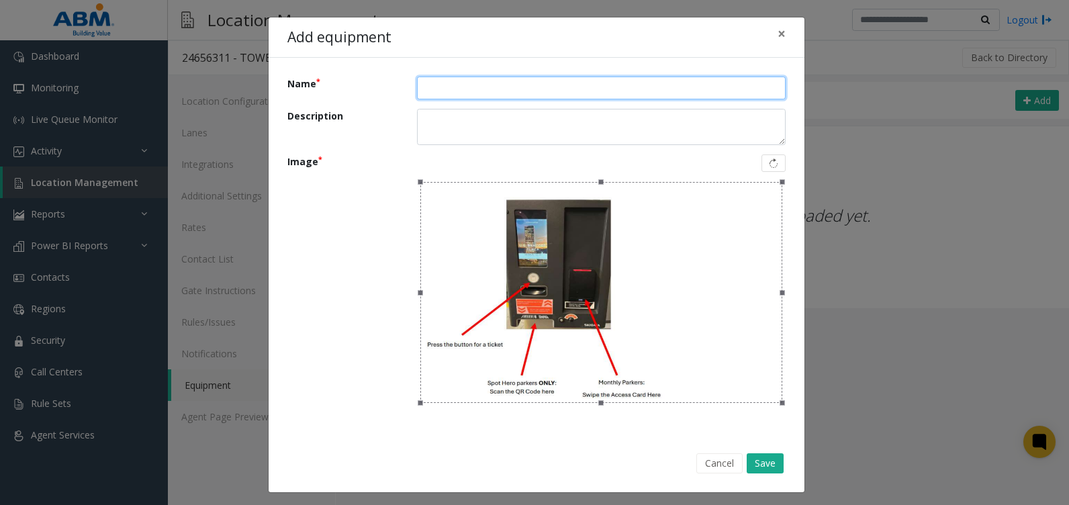
click at [479, 93] on input "Name" at bounding box center [601, 88] width 369 height 23
type input "*****"
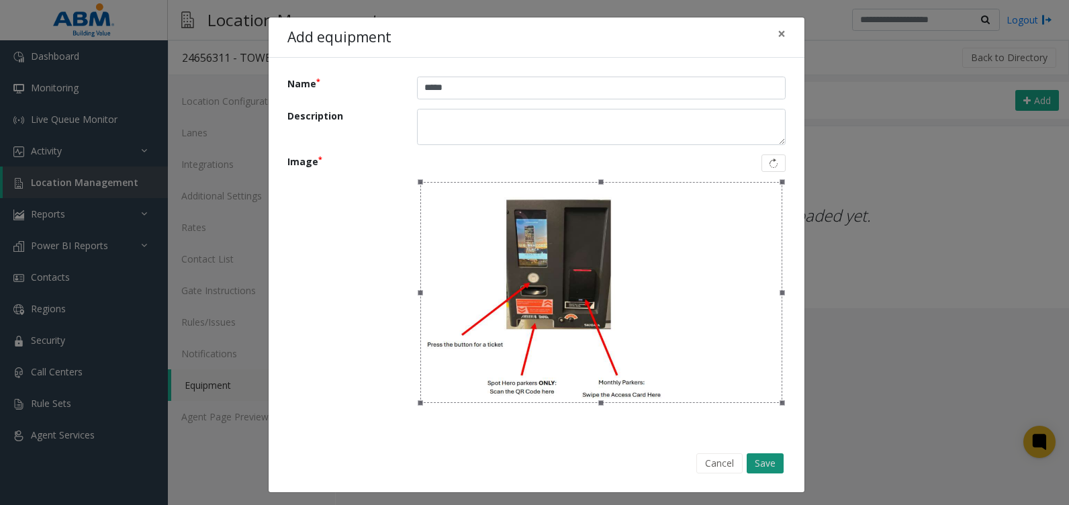
click at [763, 461] on button "Save" at bounding box center [765, 463] width 37 height 20
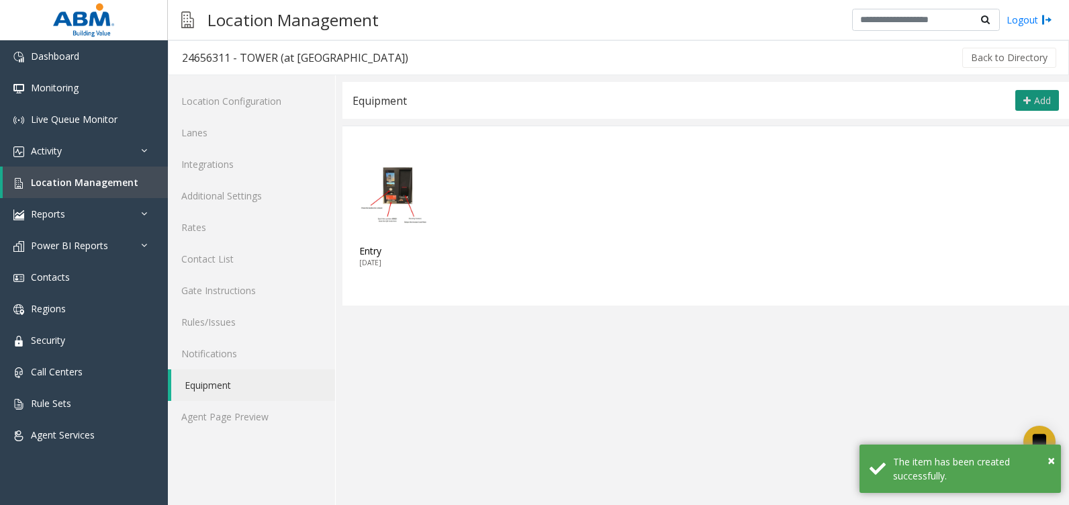
click at [1039, 106] on span "Add" at bounding box center [1042, 100] width 17 height 13
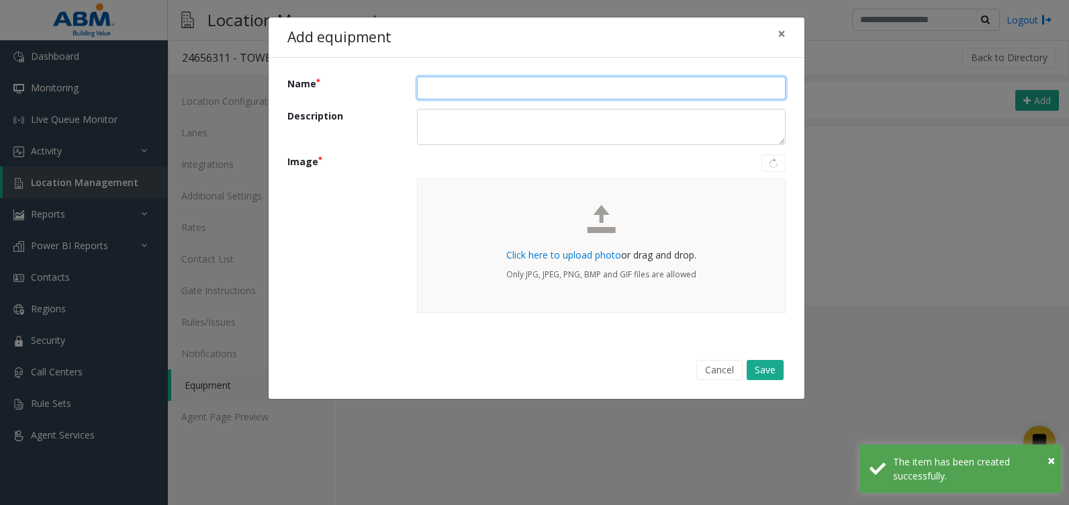
drag, startPoint x: 455, startPoint y: 87, endPoint x: 440, endPoint y: 96, distance: 17.2
click at [455, 87] on input "Name" at bounding box center [601, 88] width 369 height 23
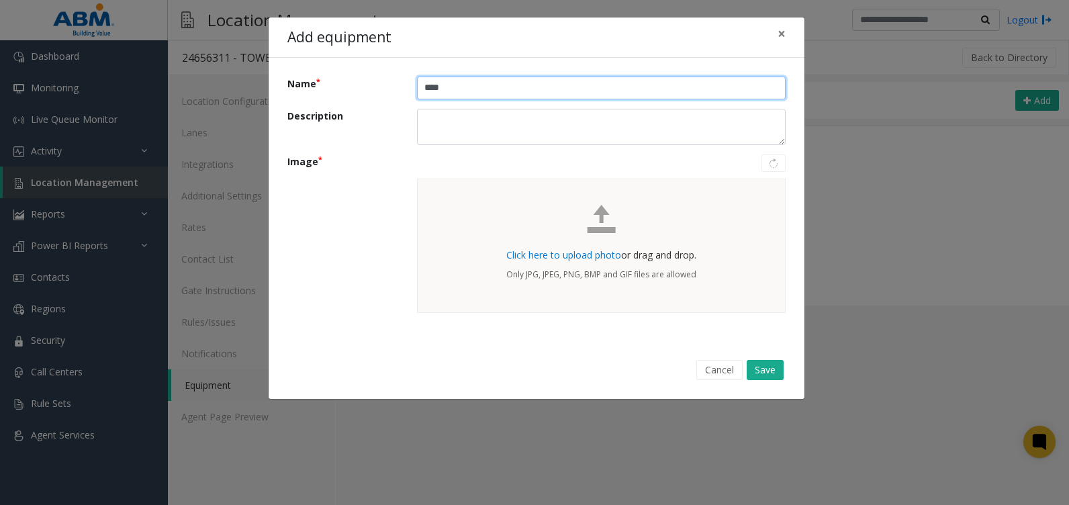
type input "****"
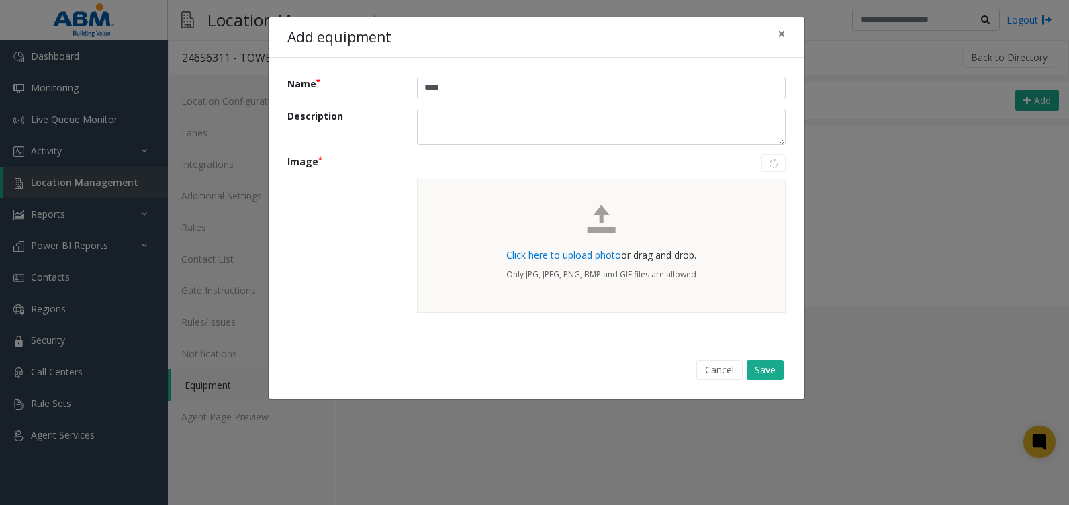
click at [591, 252] on span "Click here to upload photo" at bounding box center [563, 254] width 115 height 13
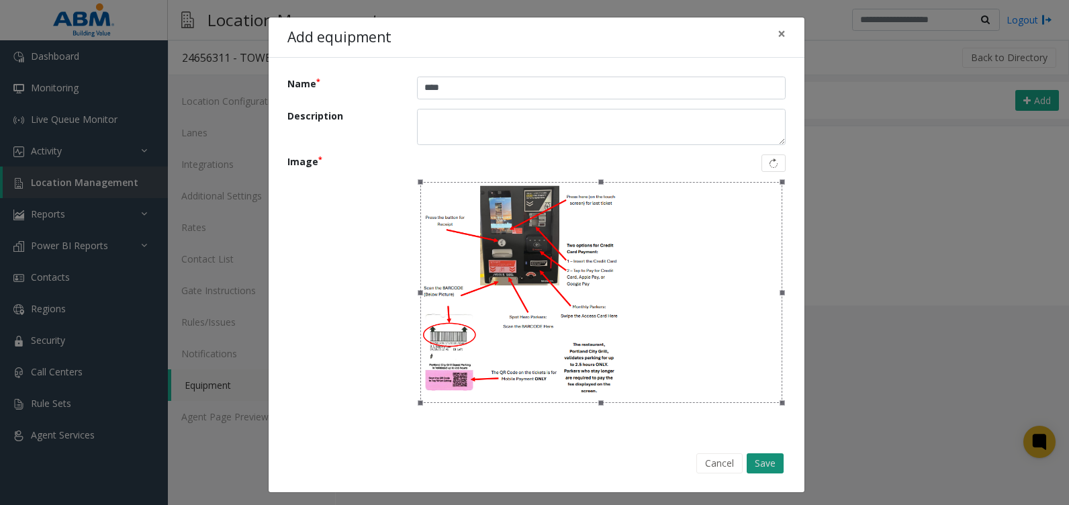
click at [765, 465] on button "Save" at bounding box center [765, 463] width 37 height 20
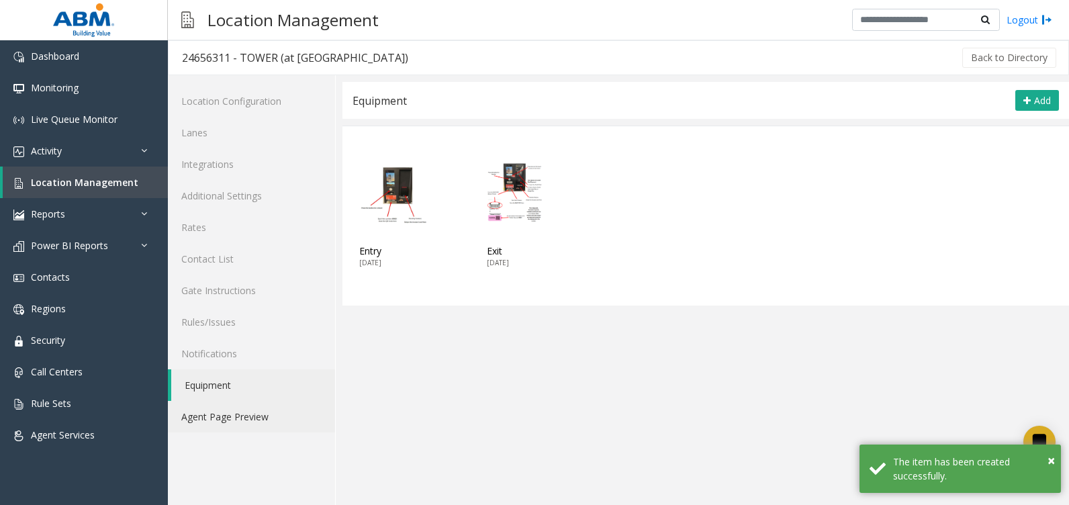
click at [267, 418] on link "Agent Page Preview" at bounding box center [251, 417] width 167 height 32
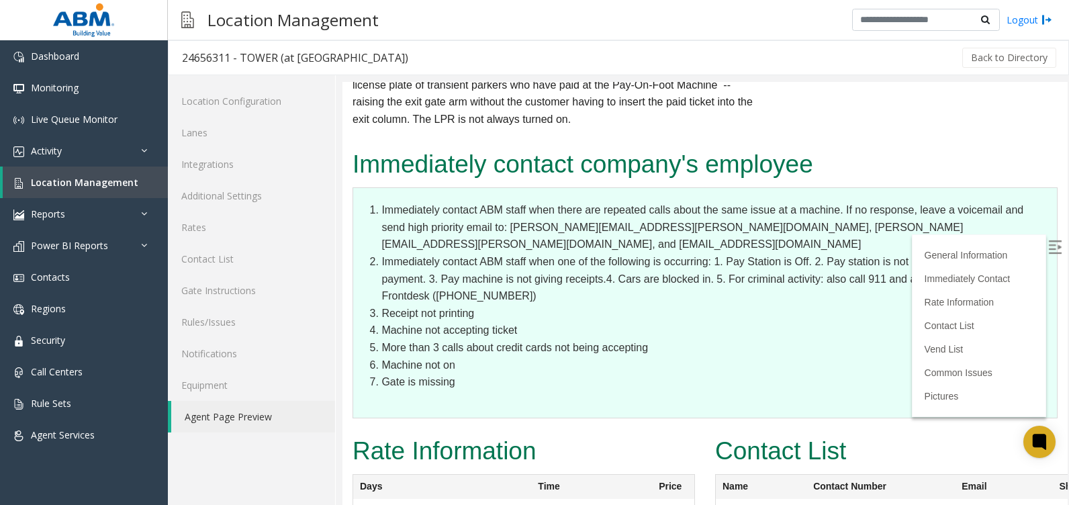
scroll to position [1423, 0]
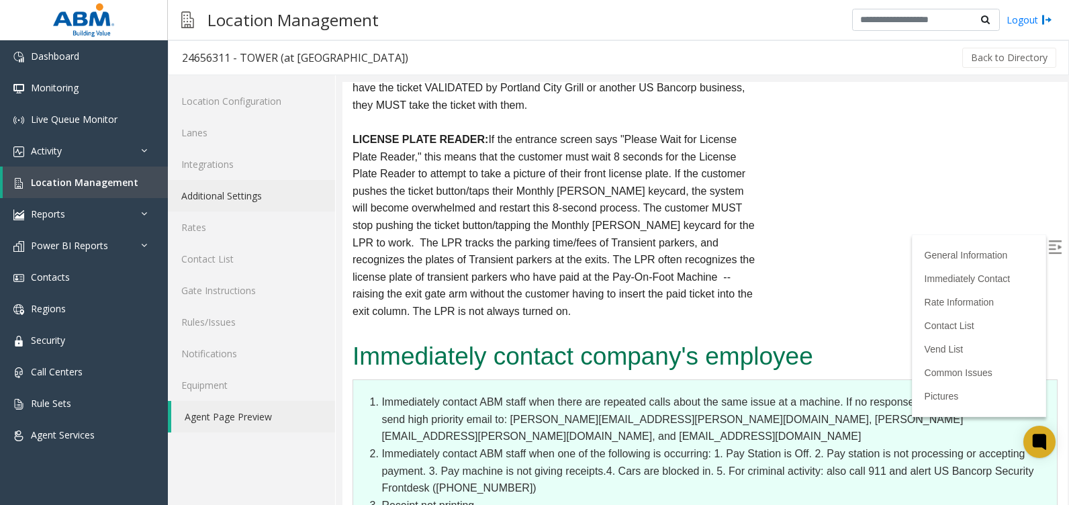
click at [228, 195] on link "Additional Settings" at bounding box center [251, 196] width 167 height 32
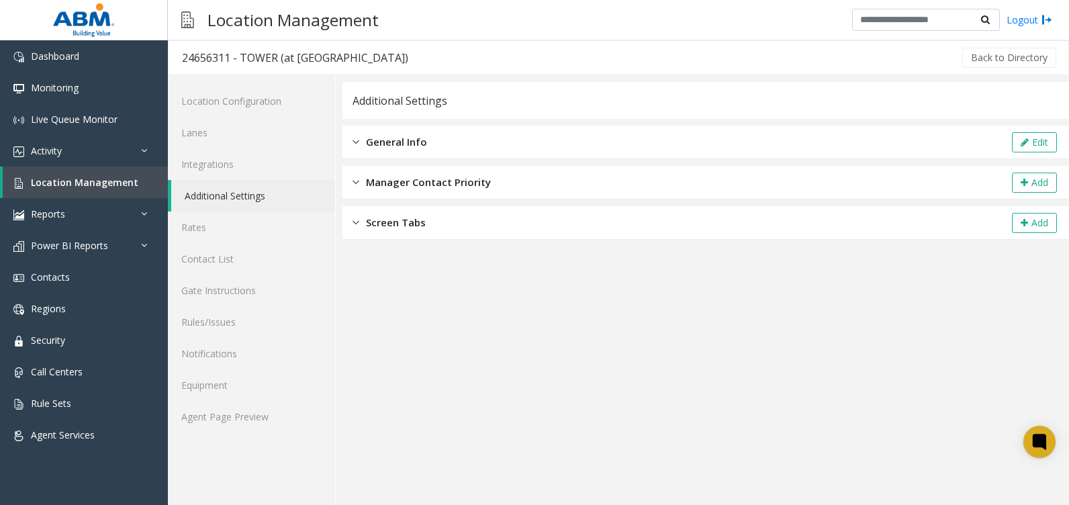
click at [418, 147] on span "General Info" at bounding box center [396, 141] width 61 height 15
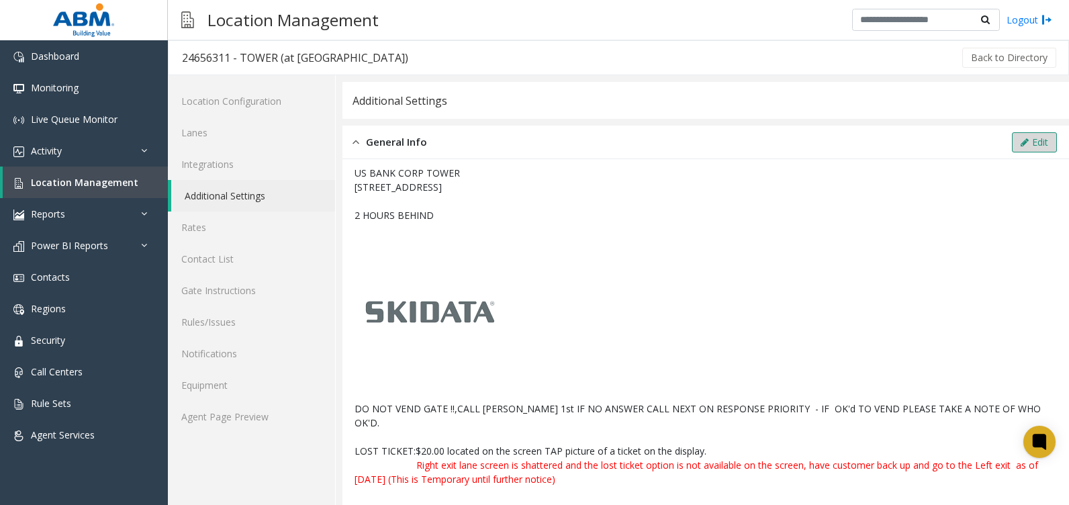
click at [1034, 144] on button "Edit" at bounding box center [1034, 142] width 45 height 20
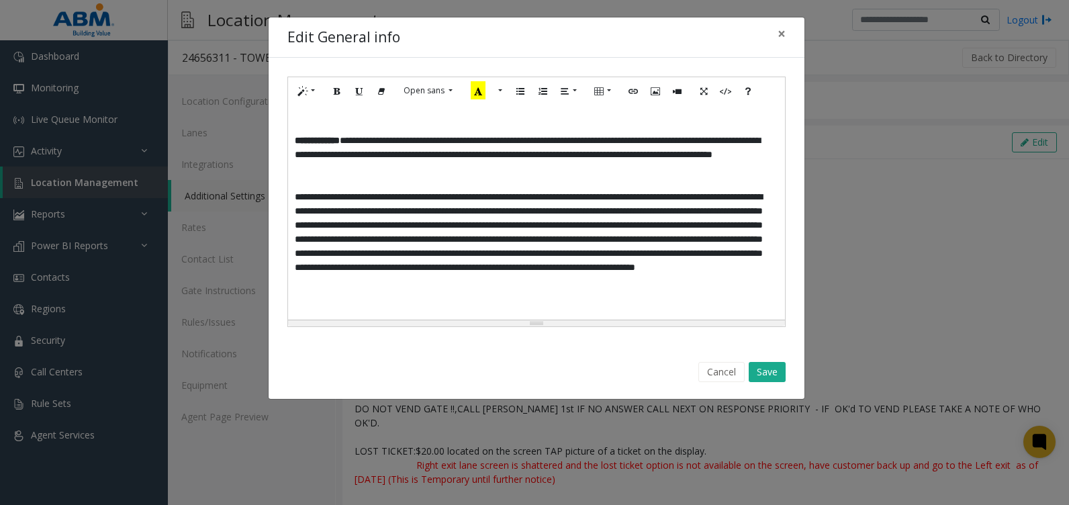
scroll to position [470, 0]
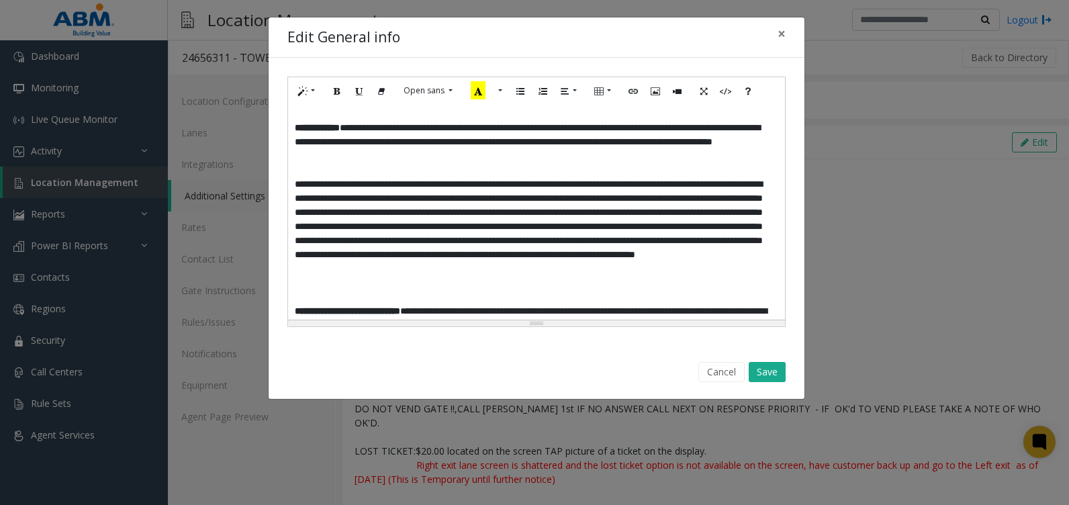
click at [556, 177] on p at bounding box center [536, 170] width 483 height 14
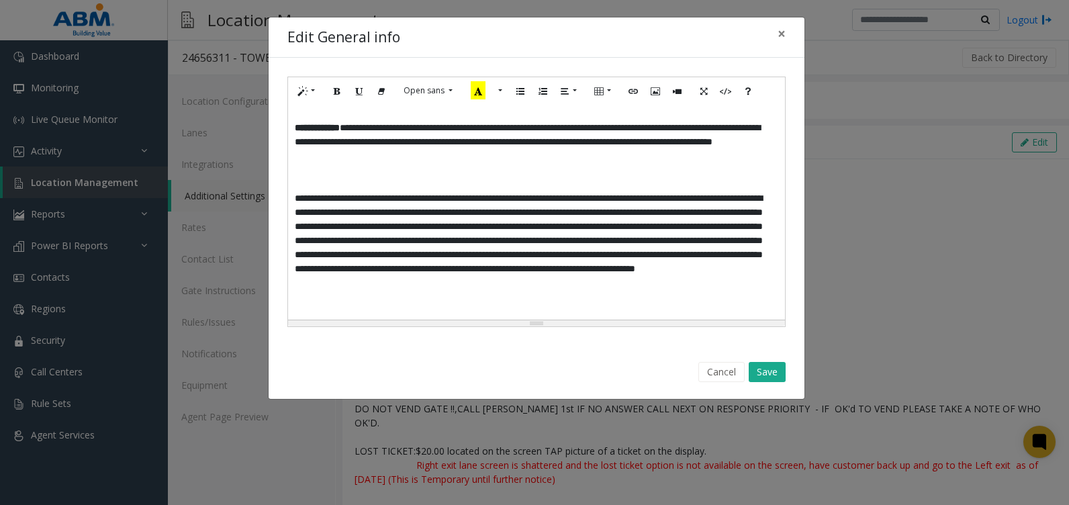
paste div
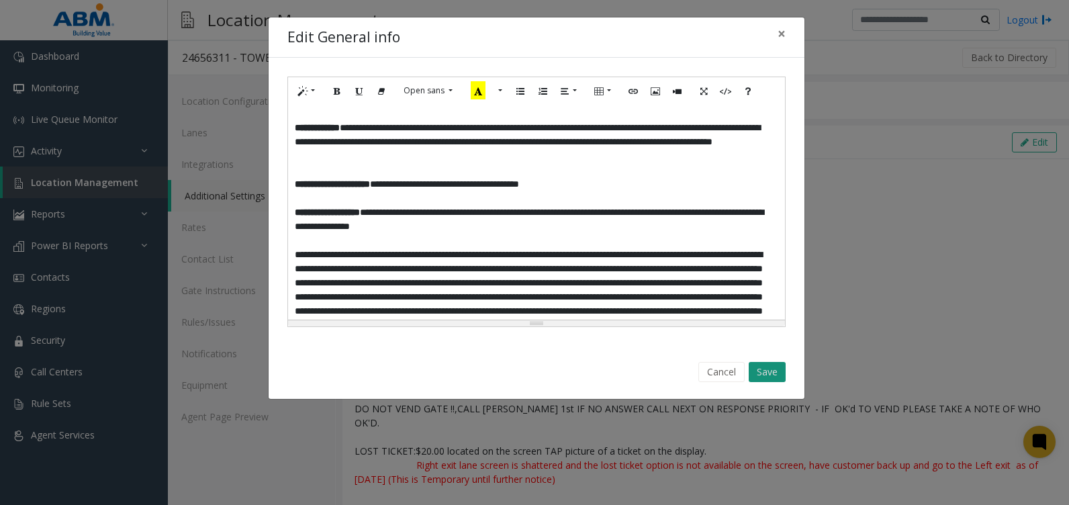
click at [767, 371] on button "Save" at bounding box center [767, 372] width 37 height 20
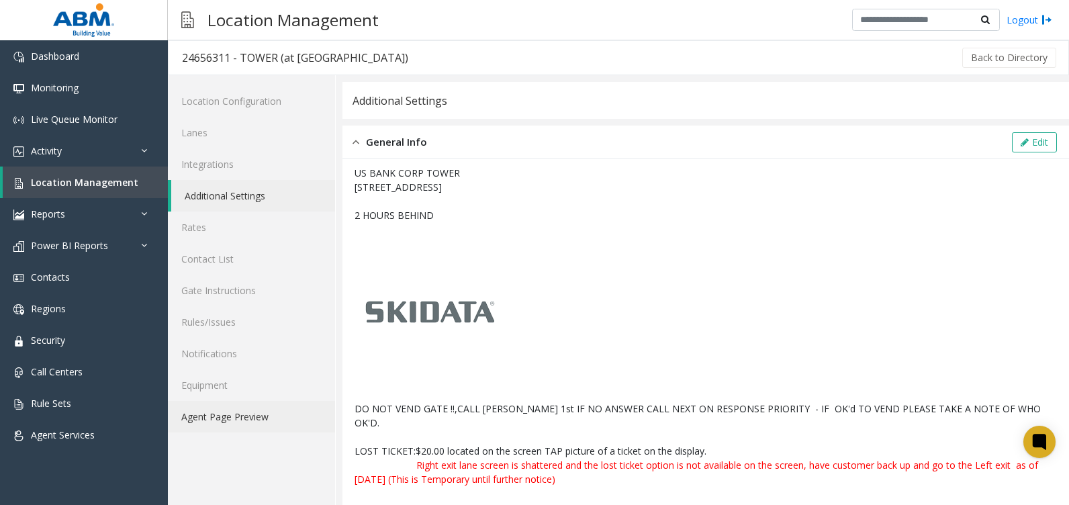
click at [265, 420] on link "Agent Page Preview" at bounding box center [251, 417] width 167 height 32
